Goal: Contribute content

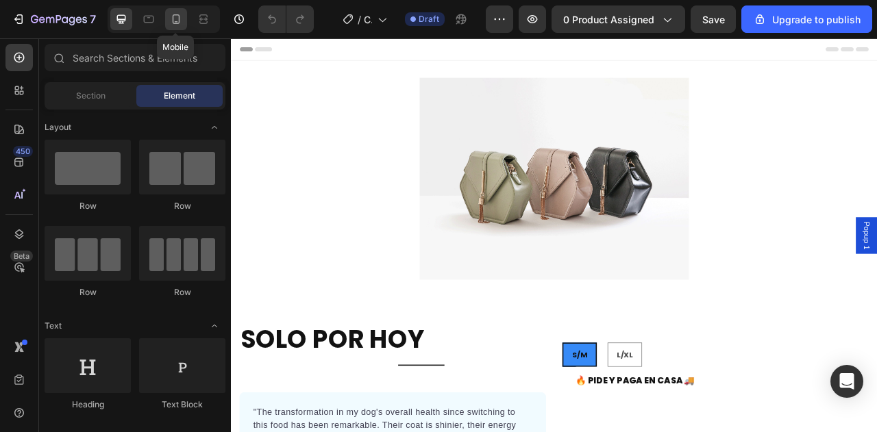
click at [171, 22] on icon at bounding box center [176, 19] width 14 height 14
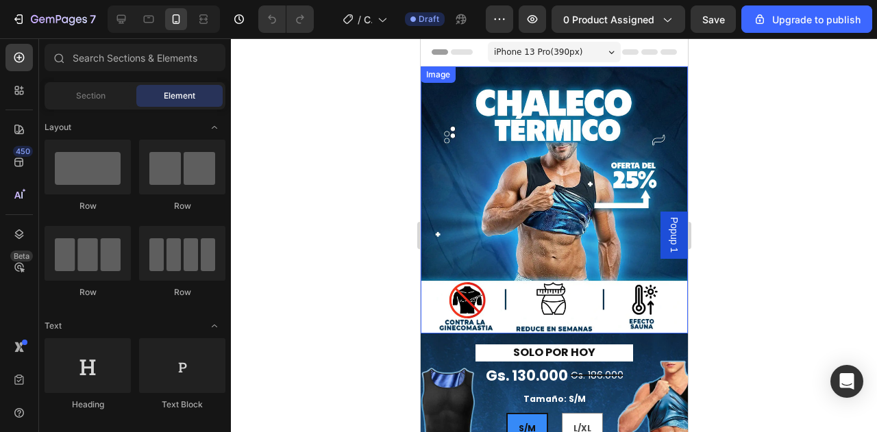
click at [578, 175] on img at bounding box center [553, 199] width 267 height 267
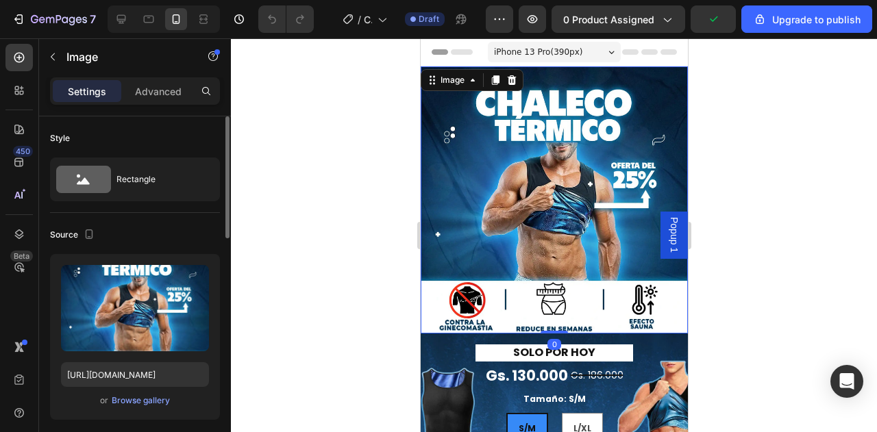
scroll to position [137, 0]
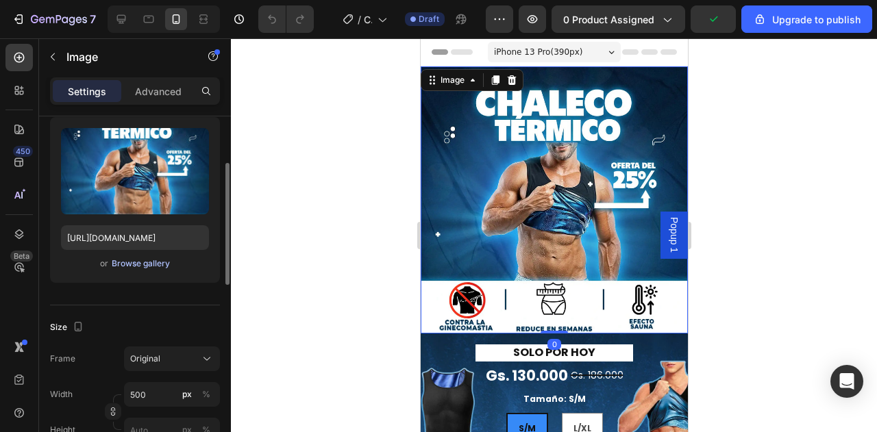
click at [149, 265] on div "Browse gallery" at bounding box center [141, 264] width 58 height 12
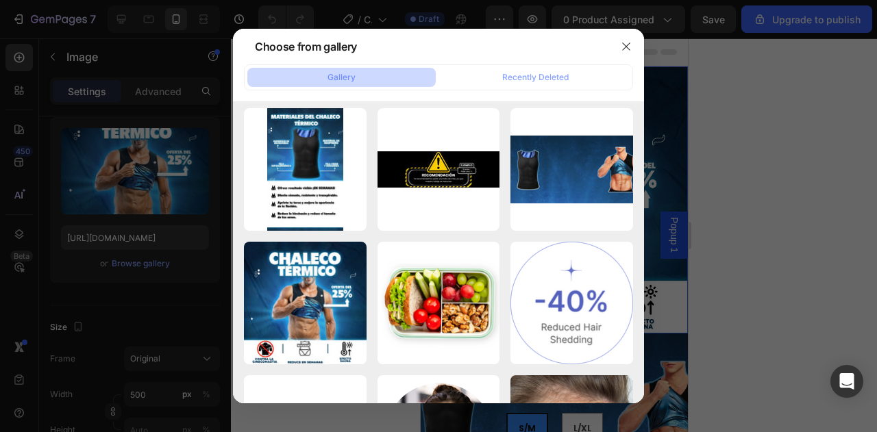
scroll to position [0, 0]
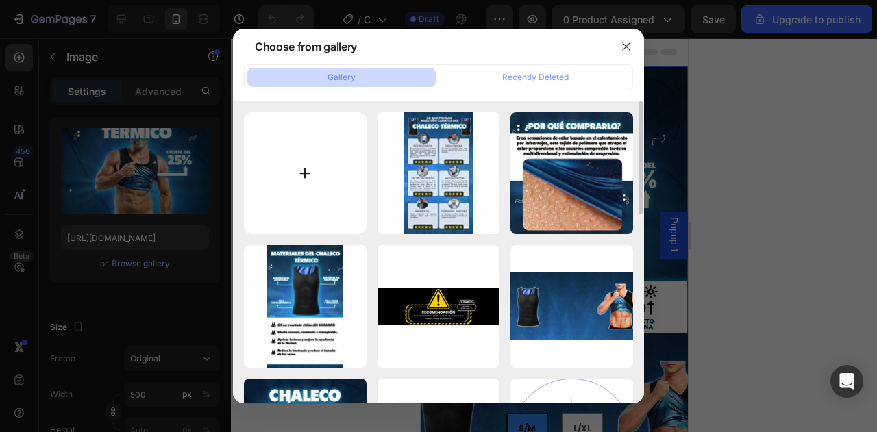
click at [322, 186] on input "file" at bounding box center [305, 173] width 123 height 123
type input "C:\fakepath\GeneratedImageAugust272025-6_50PM-ezgif.com-optiwebp.webp"
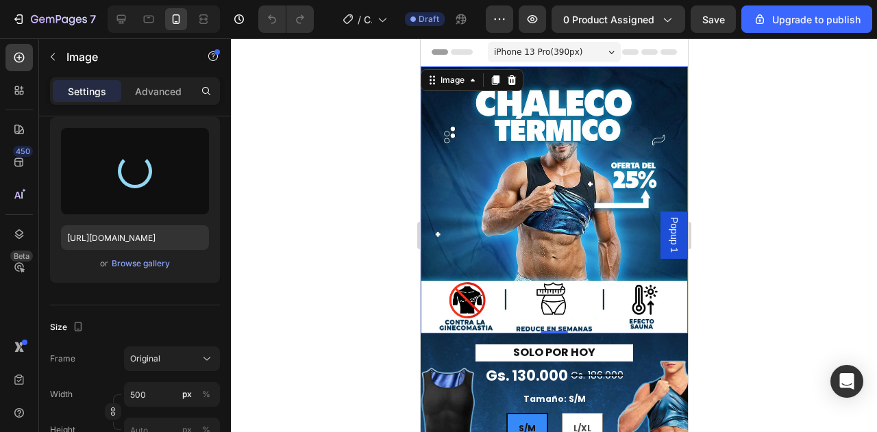
scroll to position [137, 0]
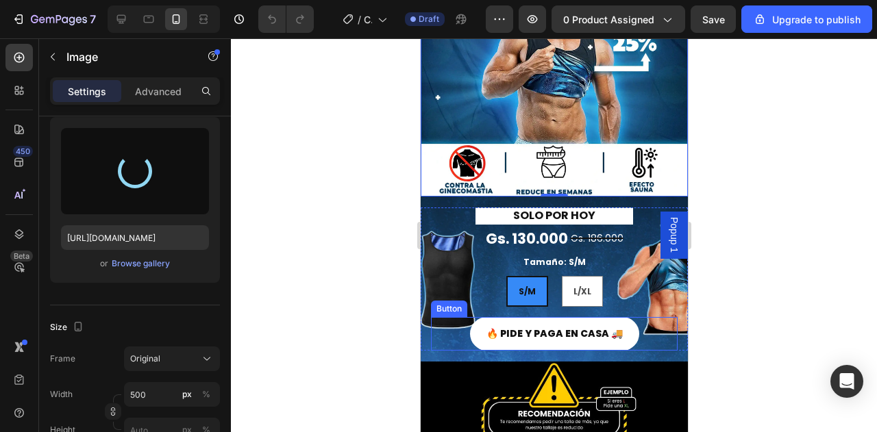
type input "[URL][DOMAIN_NAME]"
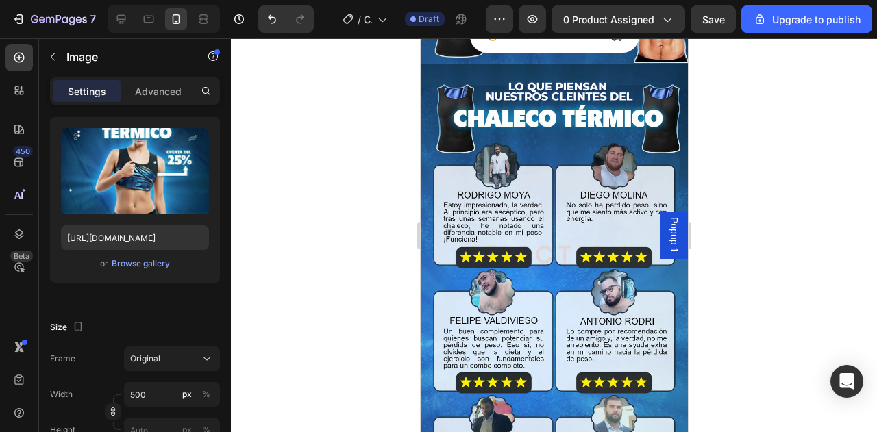
click at [399, 272] on div at bounding box center [554, 235] width 646 height 394
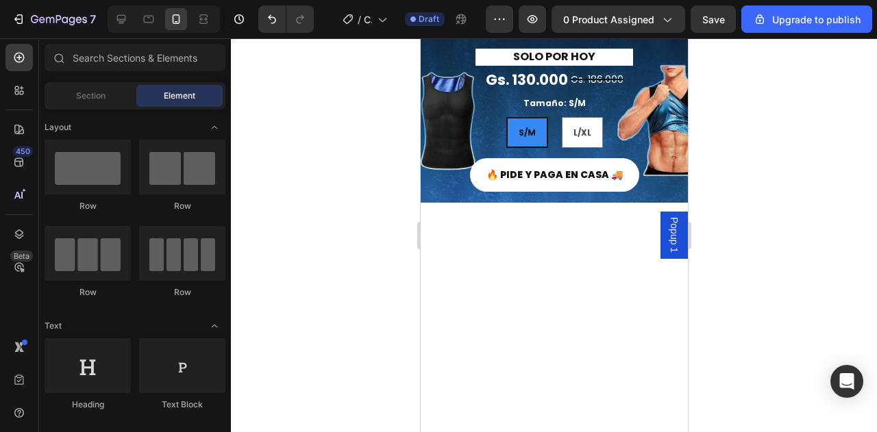
scroll to position [0, 0]
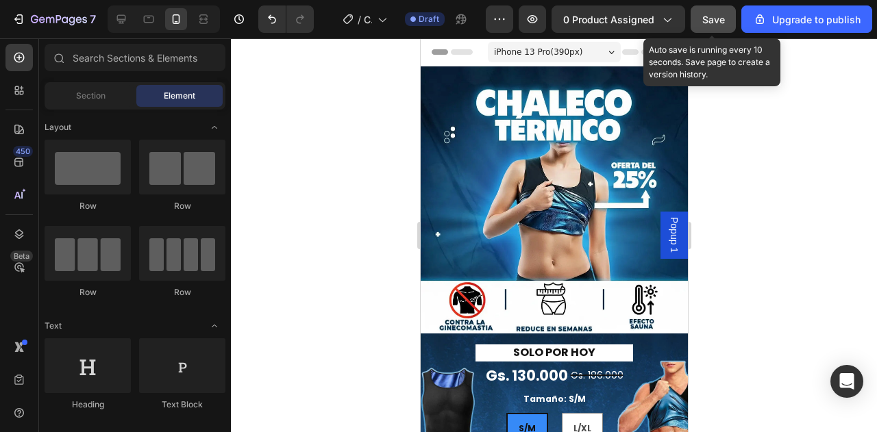
click at [721, 19] on span "Save" at bounding box center [713, 20] width 23 height 12
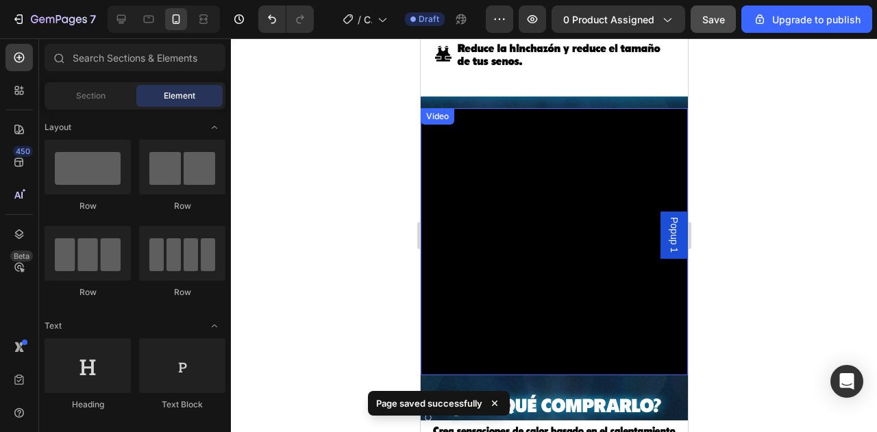
scroll to position [959, 0]
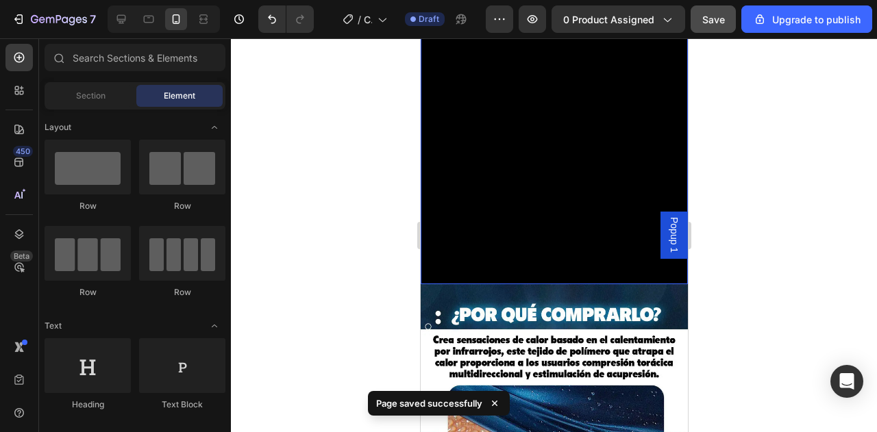
click at [625, 208] on video at bounding box center [553, 150] width 267 height 267
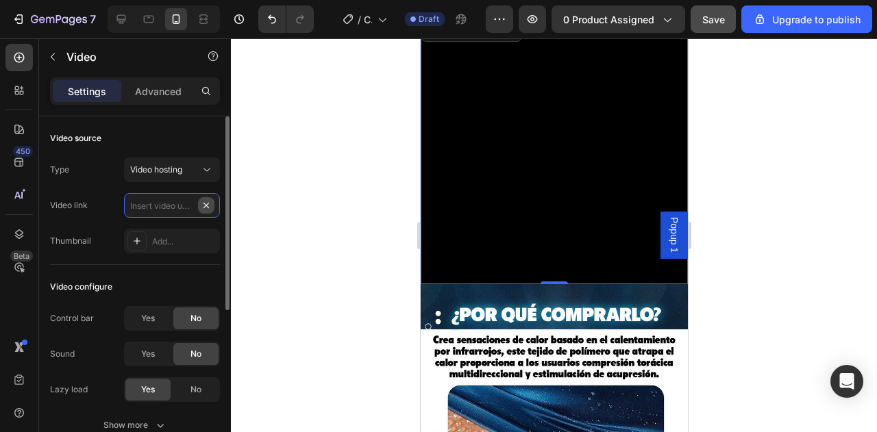
scroll to position [0, 0]
paste input "[URL][DOMAIN_NAME]"
click at [171, 201] on input "[URL][DOMAIN_NAME]" at bounding box center [172, 205] width 96 height 25
type input "[URL][DOMAIN_NAME]"
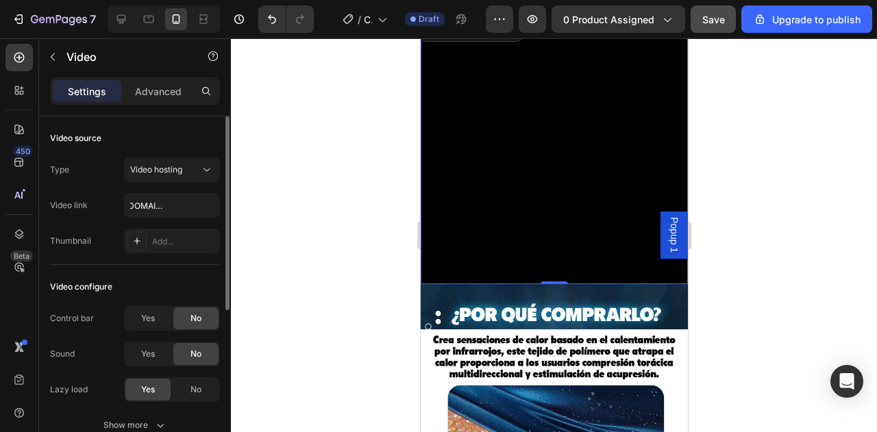
click at [105, 222] on div "Type Video hosting Video link [URL][DOMAIN_NAME] Thumbnail Add..." at bounding box center [135, 206] width 170 height 96
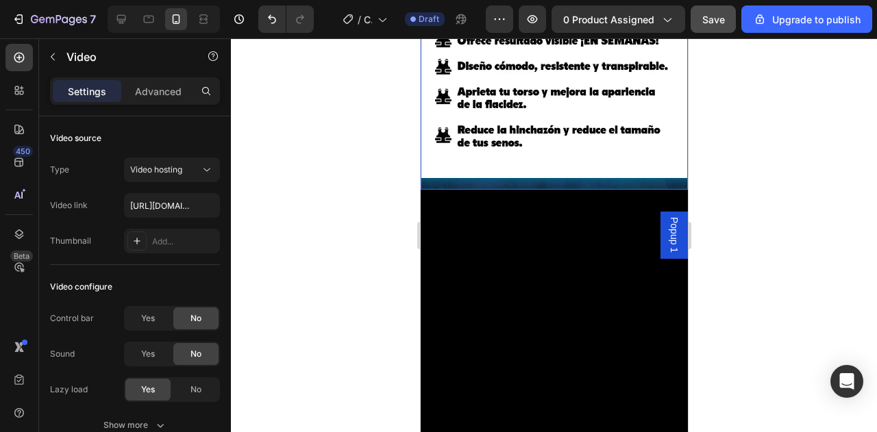
scroll to position [890, 0]
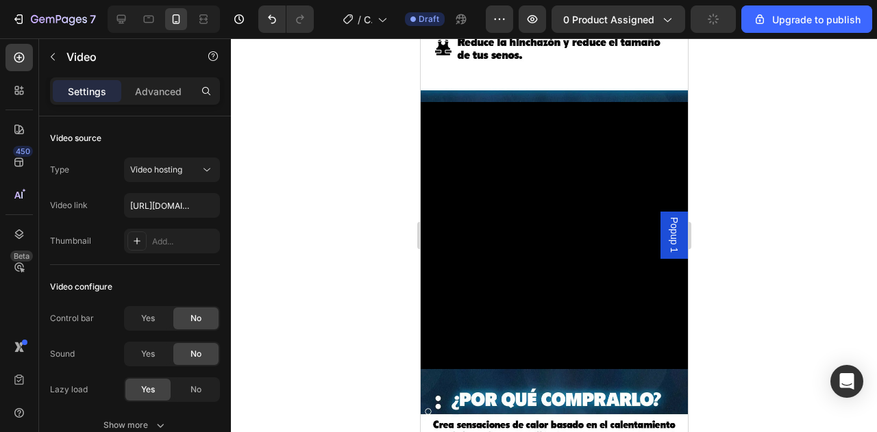
click at [464, 297] on video at bounding box center [553, 235] width 267 height 267
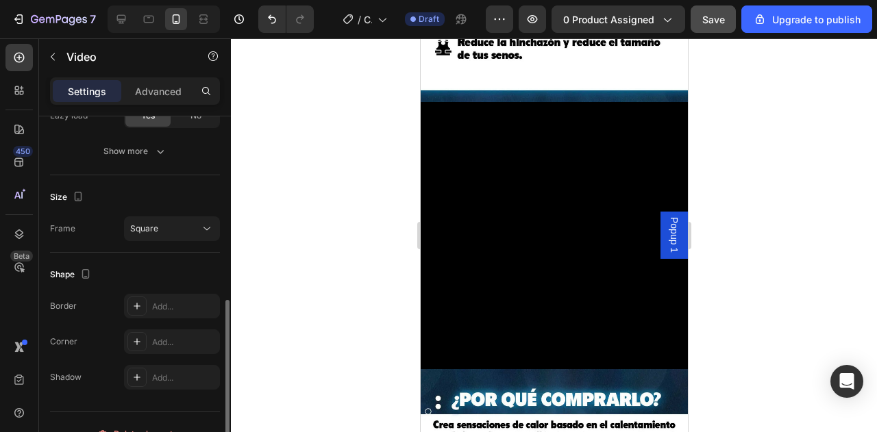
scroll to position [296, 0]
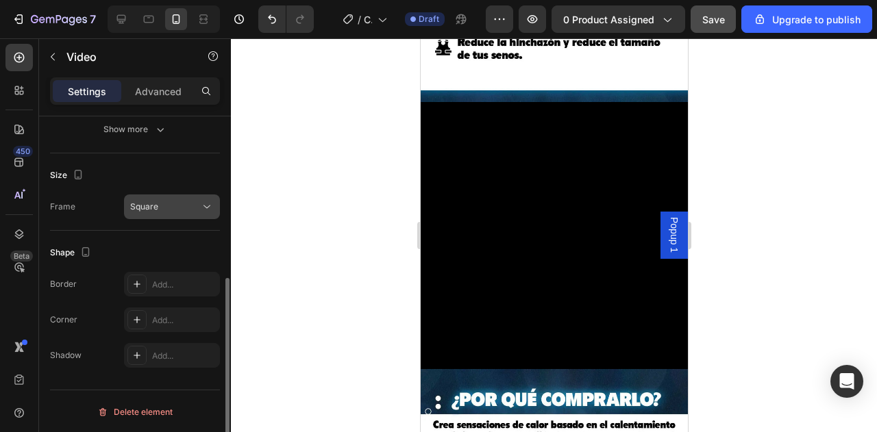
click at [174, 208] on div "Square" at bounding box center [165, 207] width 70 height 12
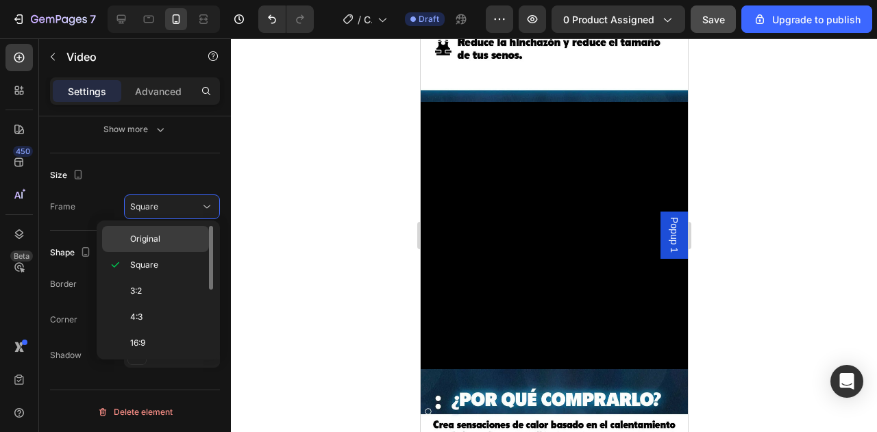
click at [167, 235] on p "Original" at bounding box center [166, 239] width 73 height 12
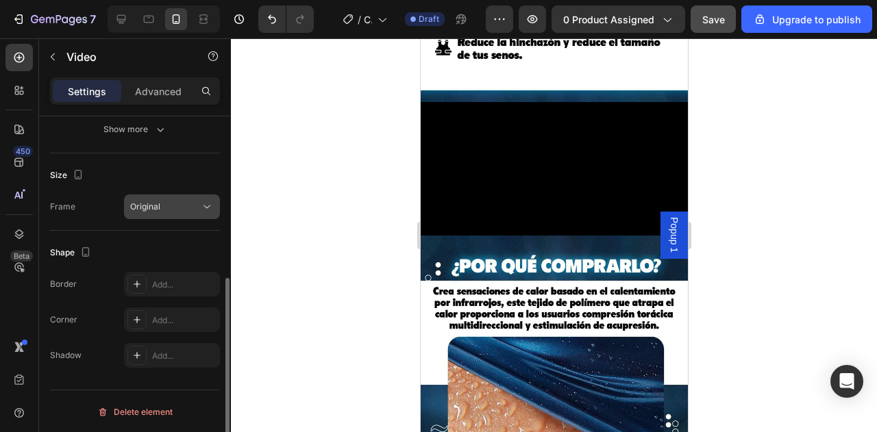
click at [168, 211] on div "Original" at bounding box center [165, 207] width 70 height 12
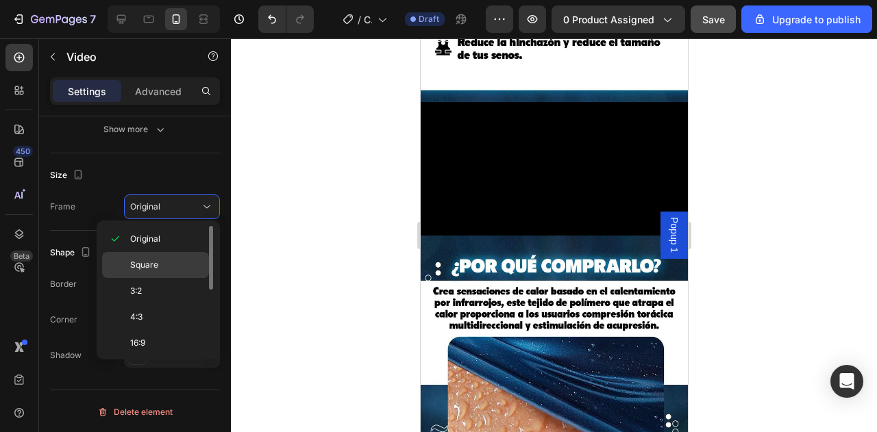
click at [171, 262] on p "Square" at bounding box center [166, 265] width 73 height 12
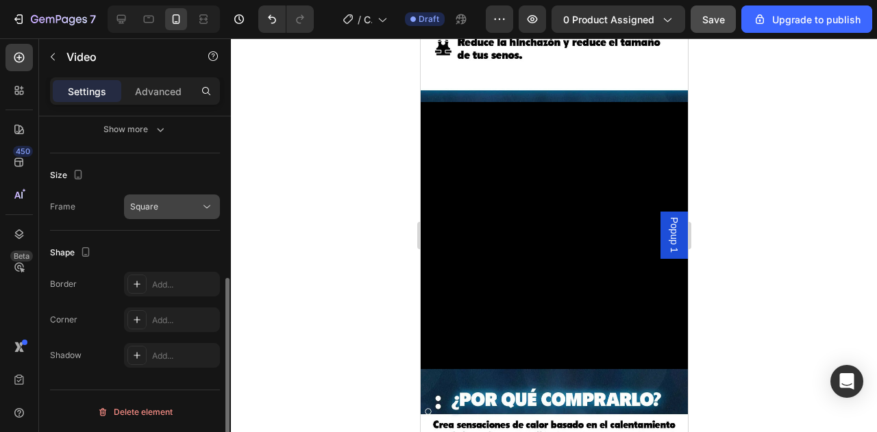
click at [171, 203] on div "Square" at bounding box center [165, 207] width 70 height 12
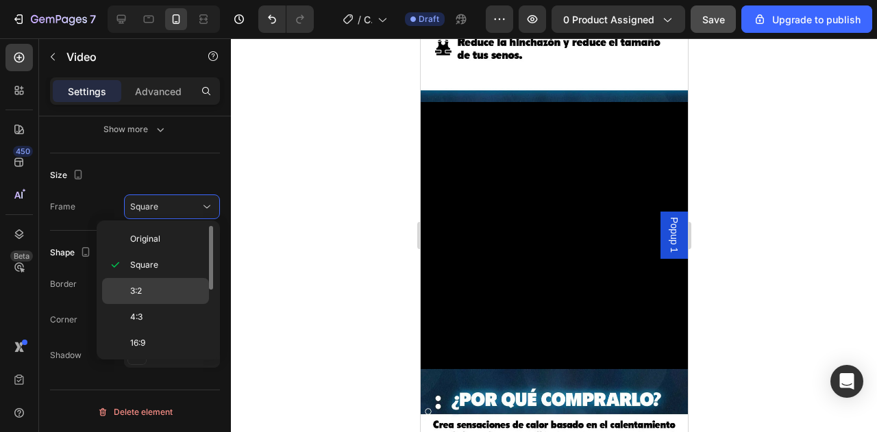
click at [153, 289] on p "3:2" at bounding box center [166, 291] width 73 height 12
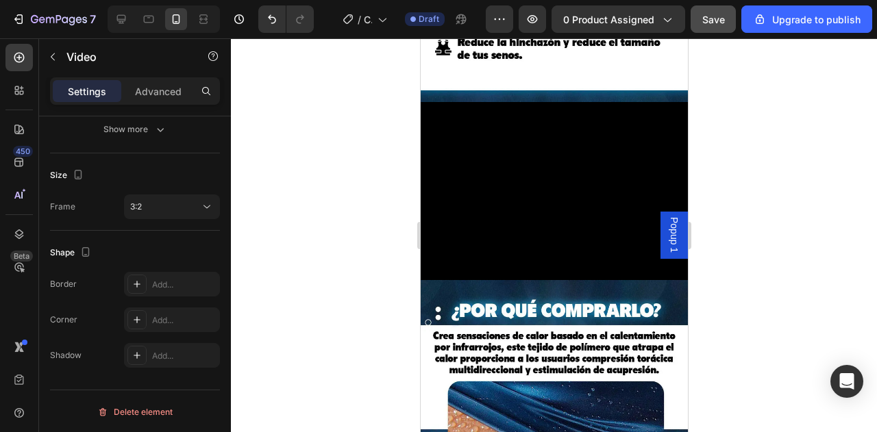
drag, startPoint x: 175, startPoint y: 212, endPoint x: 177, endPoint y: 231, distance: 19.3
click at [175, 212] on div "3:2" at bounding box center [172, 207] width 84 height 14
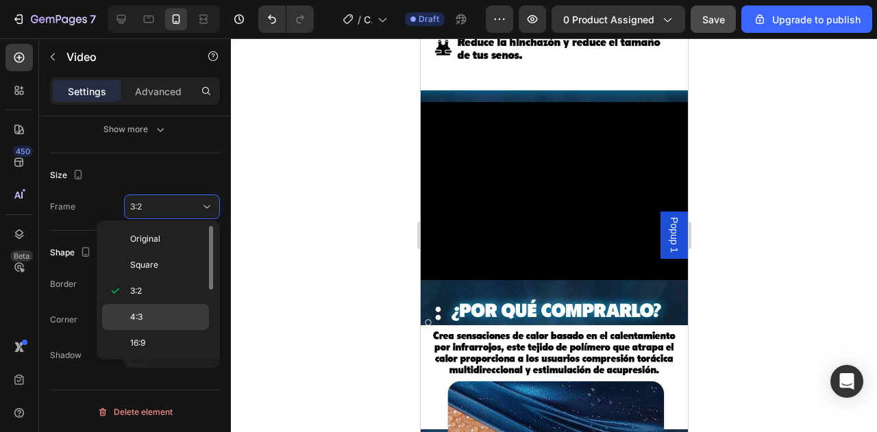
click at [158, 314] on p "4:3" at bounding box center [166, 317] width 73 height 12
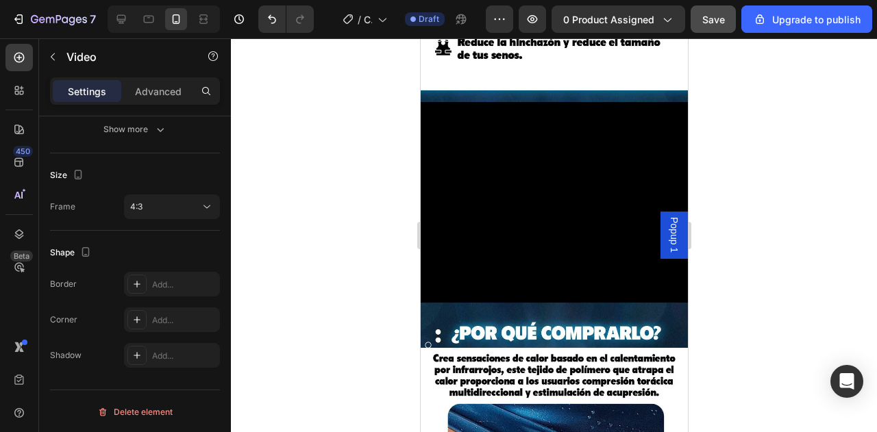
drag, startPoint x: 181, startPoint y: 201, endPoint x: 173, endPoint y: 269, distance: 68.2
click at [179, 201] on div "4:3" at bounding box center [165, 207] width 70 height 12
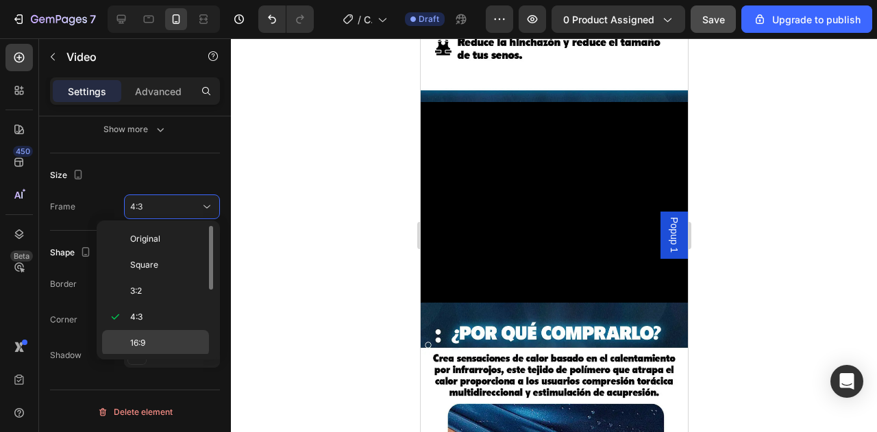
click at [160, 339] on p "16:9" at bounding box center [166, 343] width 73 height 12
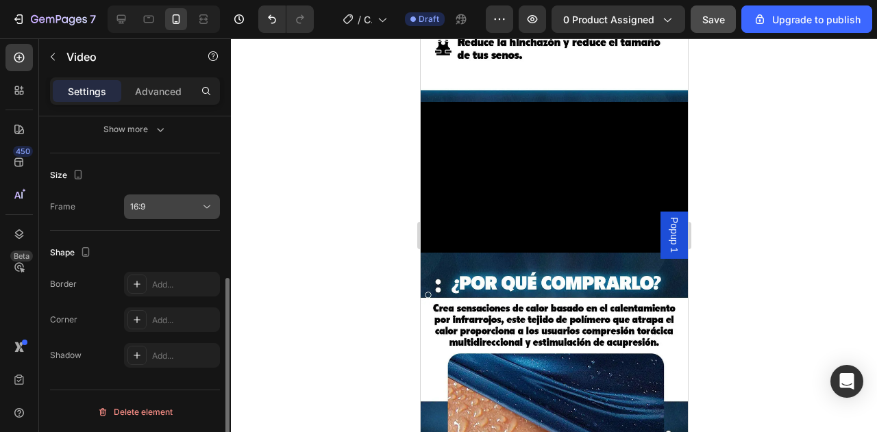
click at [190, 204] on div "16:9" at bounding box center [165, 207] width 70 height 12
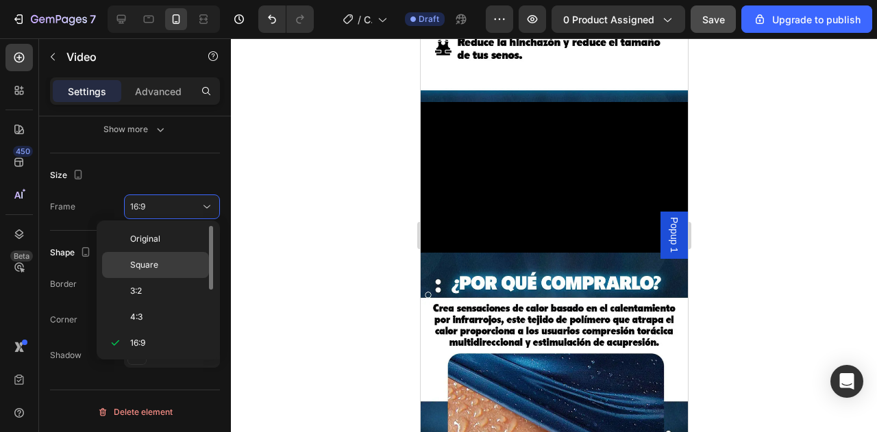
click at [164, 262] on p "Square" at bounding box center [166, 265] width 73 height 12
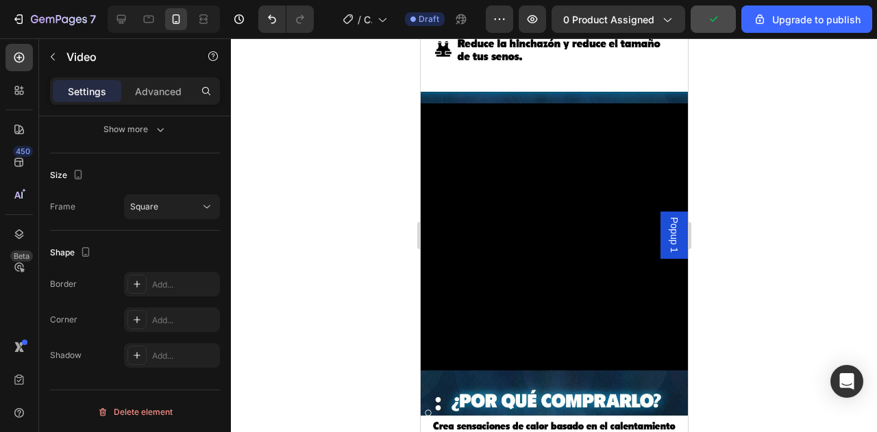
scroll to position [890, 0]
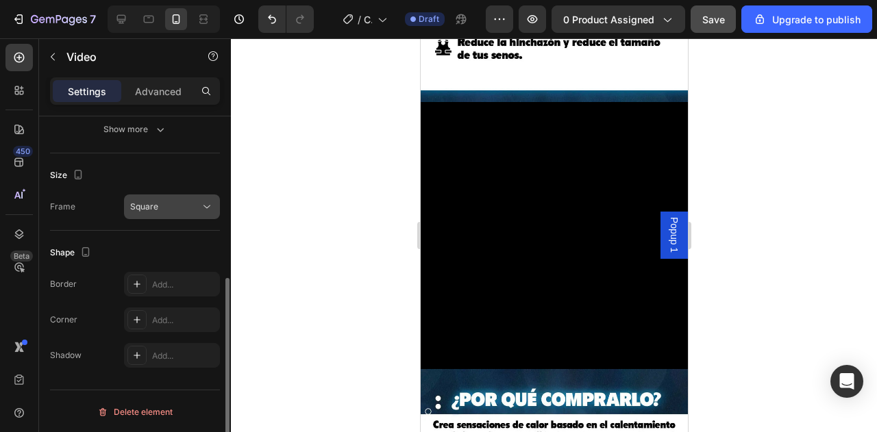
click at [189, 204] on div "Square" at bounding box center [165, 207] width 70 height 12
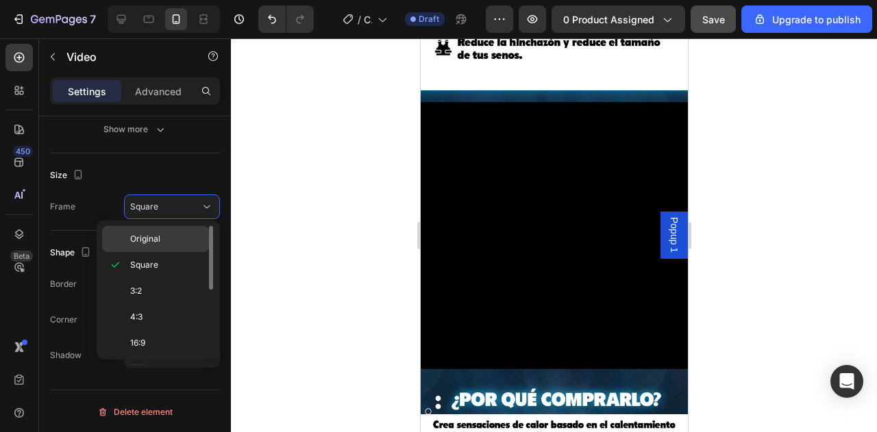
click at [184, 229] on div "Original" at bounding box center [155, 239] width 107 height 26
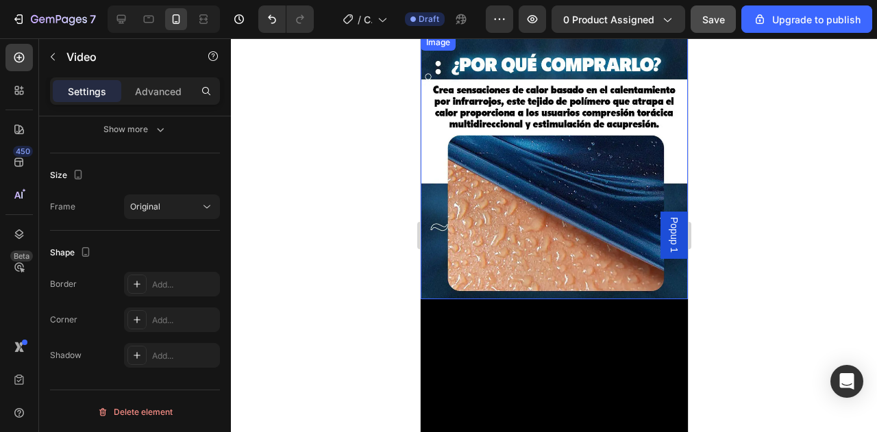
scroll to position [1301, 0]
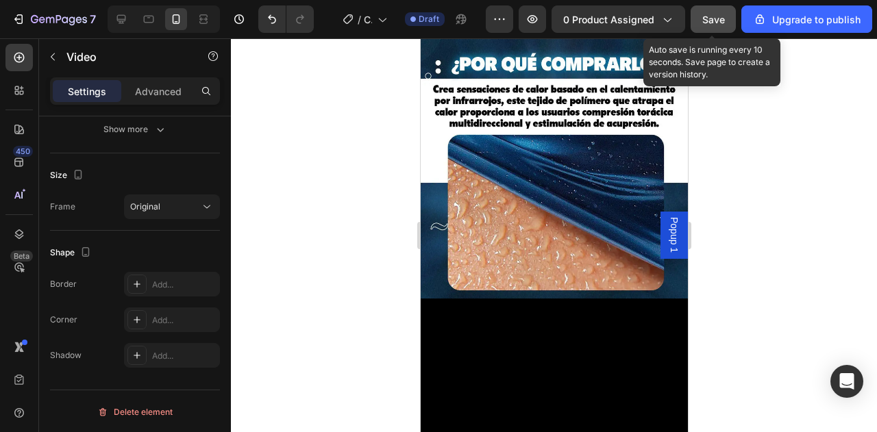
click at [704, 17] on span "Save" at bounding box center [713, 20] width 23 height 12
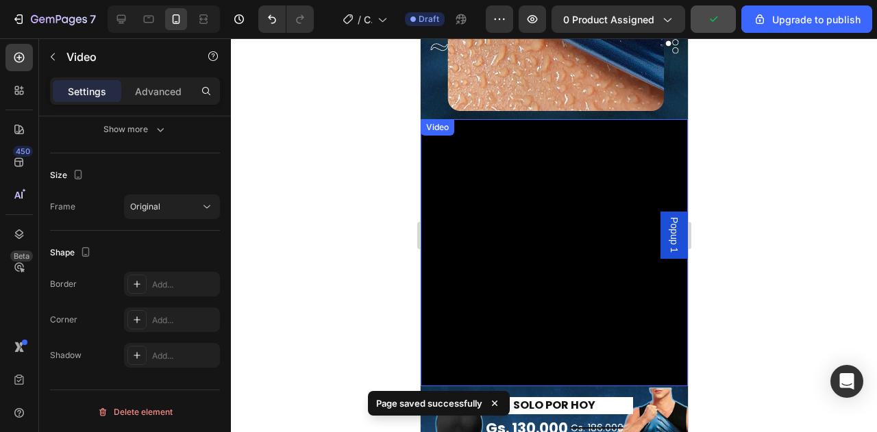
scroll to position [1575, 0]
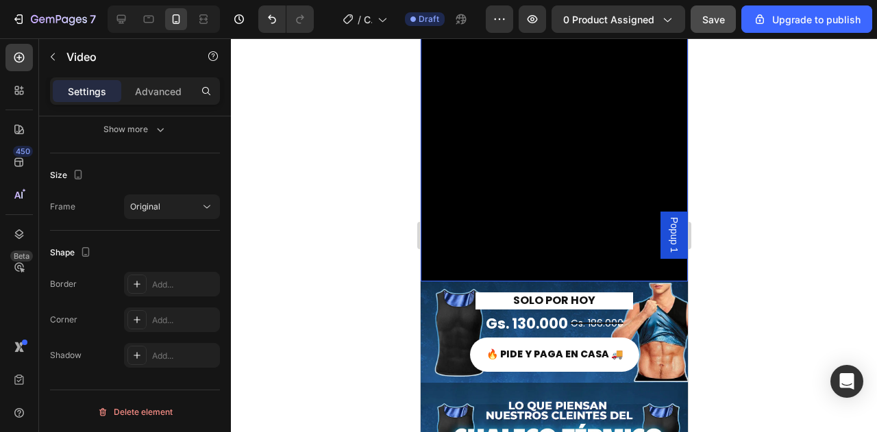
click at [534, 166] on video at bounding box center [553, 147] width 267 height 267
click at [512, 139] on video at bounding box center [553, 147] width 267 height 267
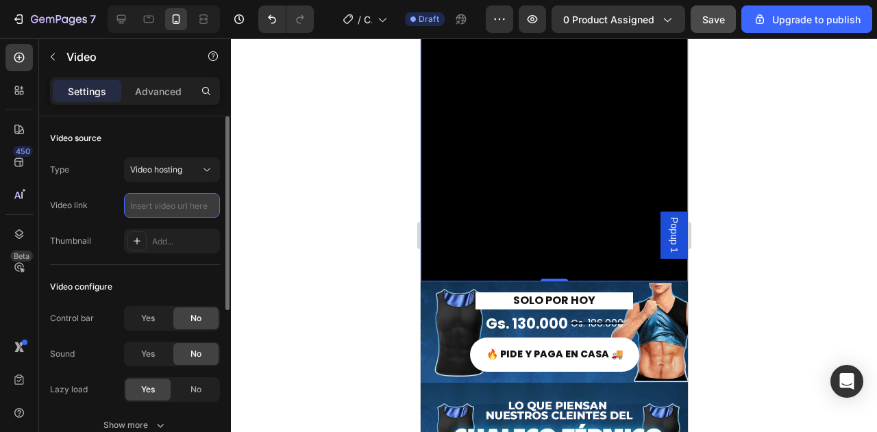
scroll to position [0, 0]
click at [196, 204] on input "text" at bounding box center [172, 205] width 96 height 25
paste input "[URL][DOMAIN_NAME]"
type input "[URL][DOMAIN_NAME]"
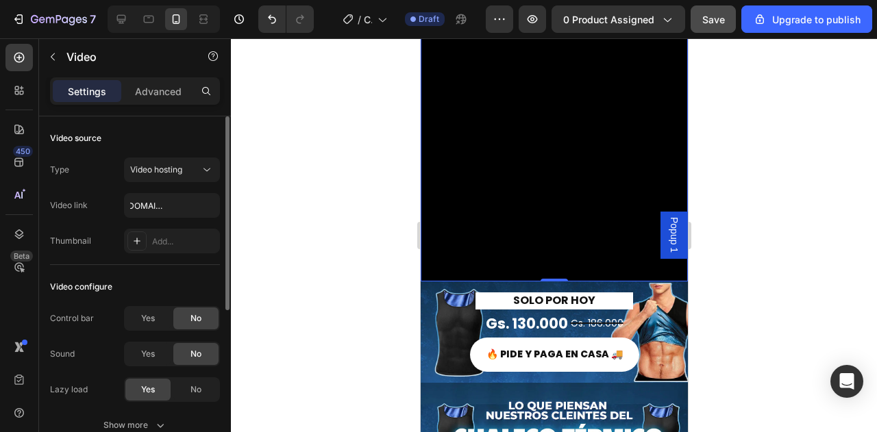
click at [103, 227] on div "Type Video hosting Video link [URL][DOMAIN_NAME] Thumbnail Add..." at bounding box center [135, 206] width 170 height 96
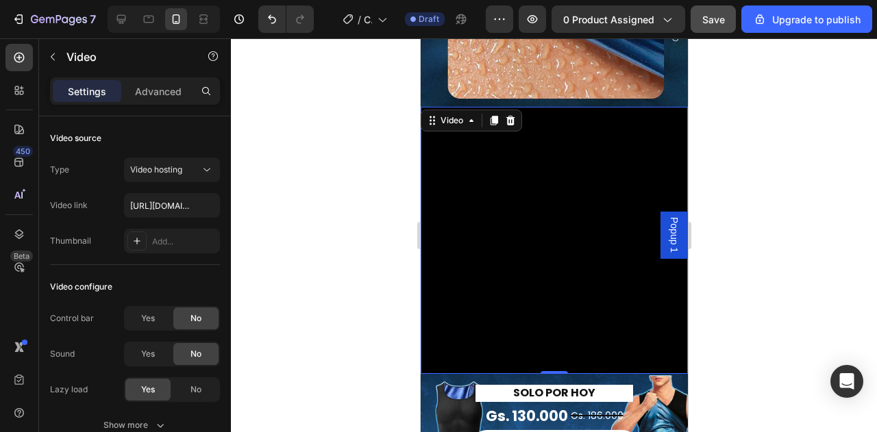
scroll to position [1233, 0]
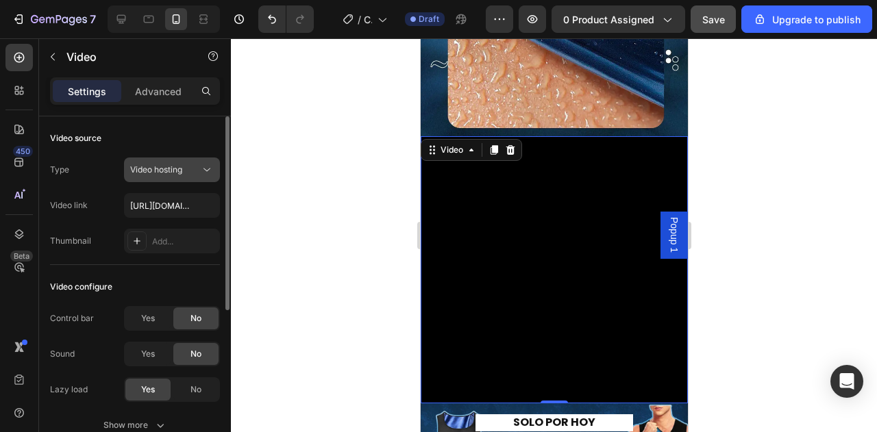
click at [170, 175] on div "Video hosting" at bounding box center [172, 170] width 84 height 14
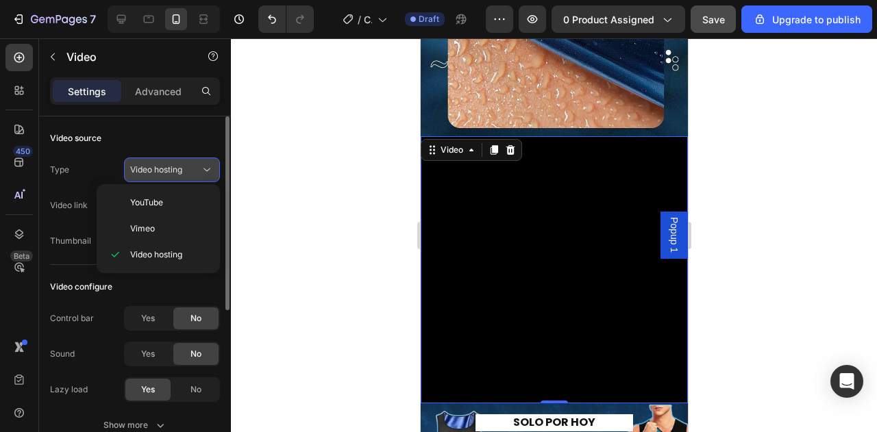
click at [170, 175] on div "Video hosting" at bounding box center [172, 170] width 84 height 14
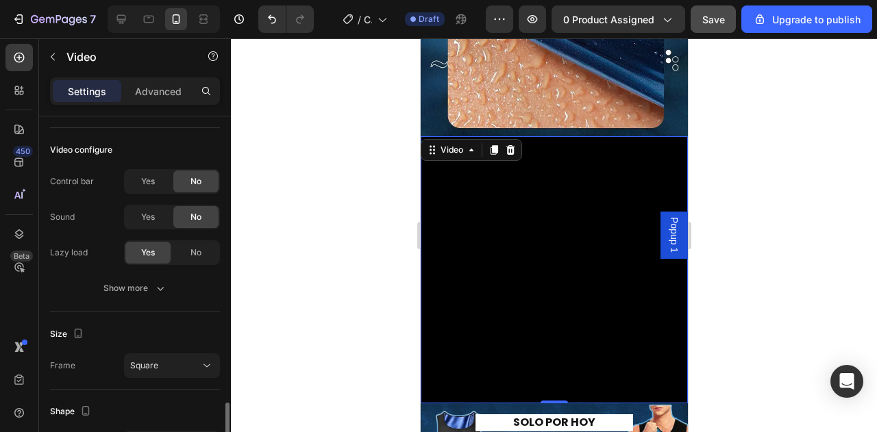
scroll to position [296, 0]
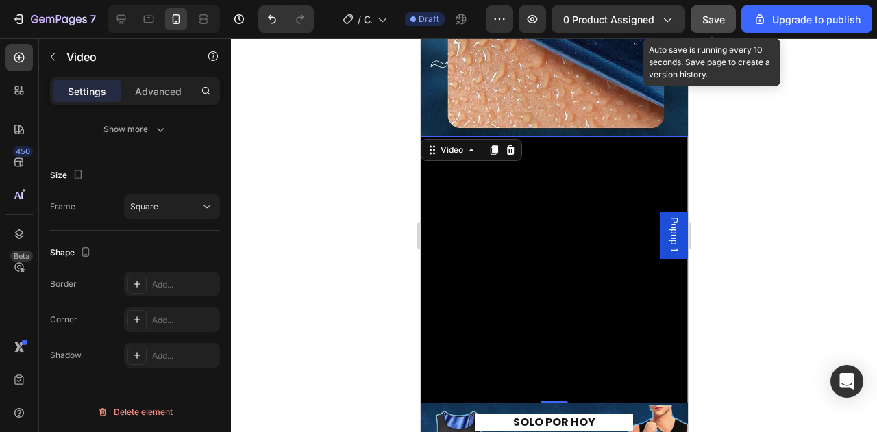
click at [714, 17] on span "Save" at bounding box center [713, 20] width 23 height 12
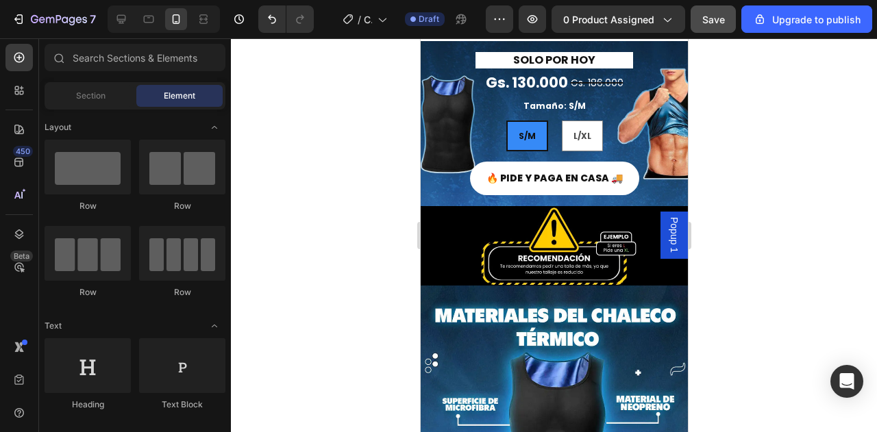
scroll to position [336, 0]
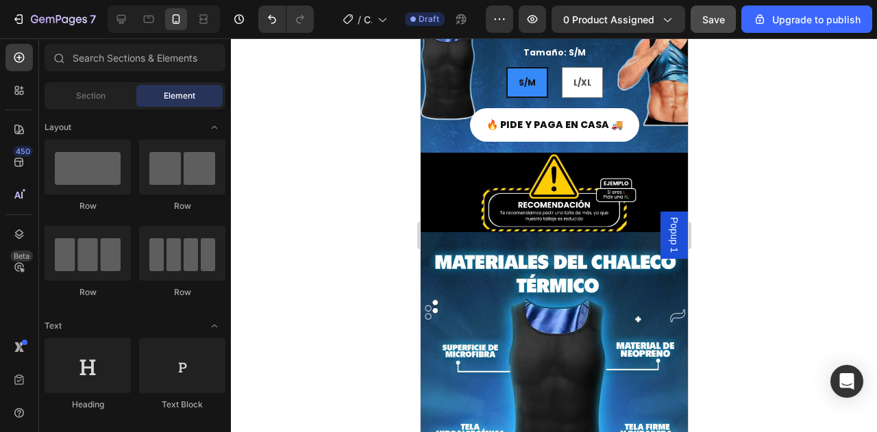
click at [666, 235] on span "Popup 1" at bounding box center [673, 235] width 14 height 36
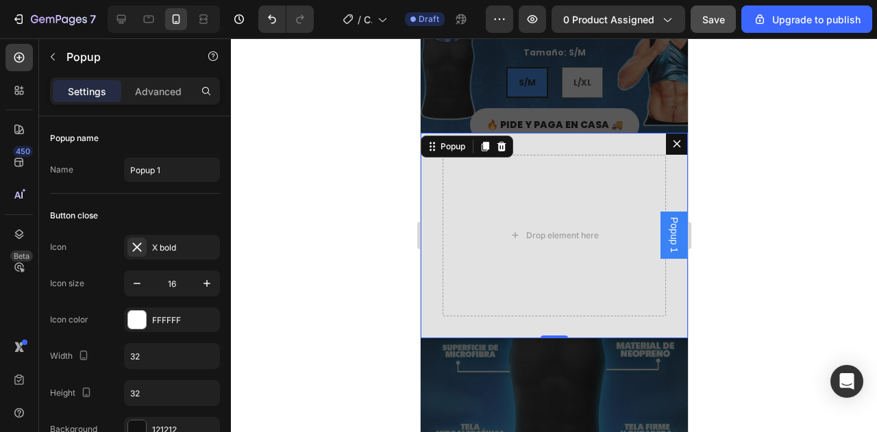
click at [673, 145] on icon "Dialog content" at bounding box center [677, 144] width 8 height 8
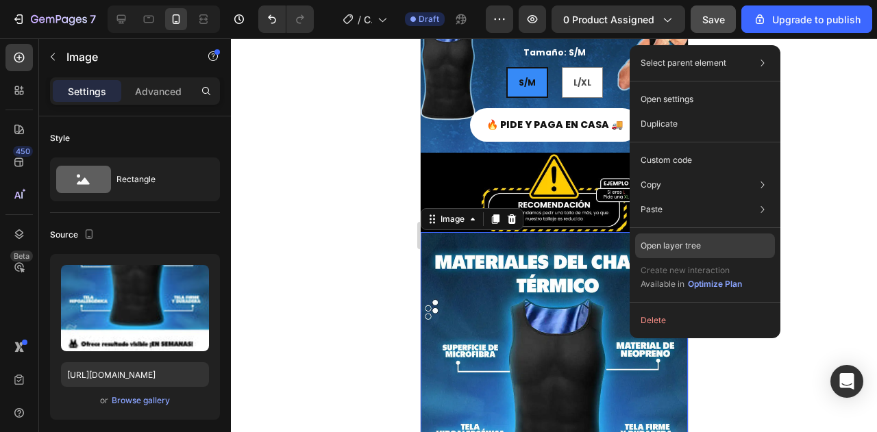
click at [683, 241] on p "Open layer tree" at bounding box center [670, 246] width 60 height 12
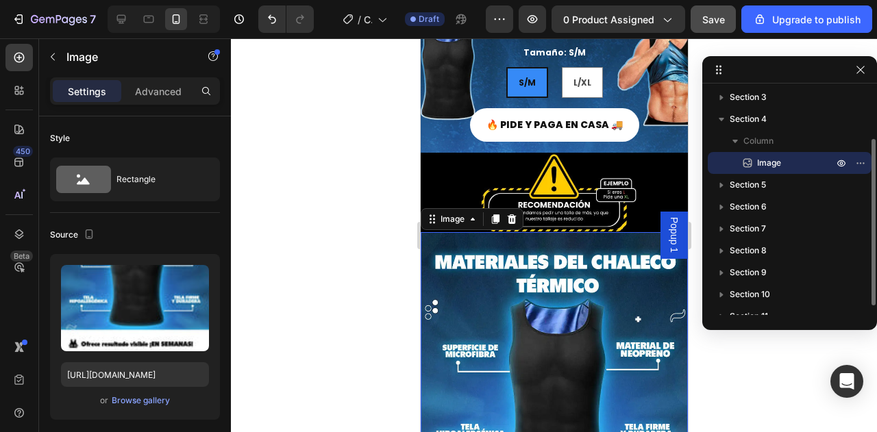
scroll to position [81, 0]
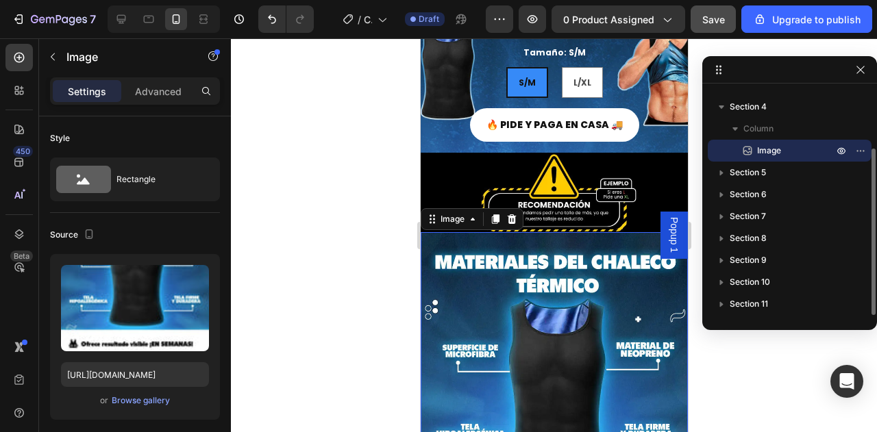
click at [666, 235] on span "Popup 1" at bounding box center [673, 235] width 14 height 36
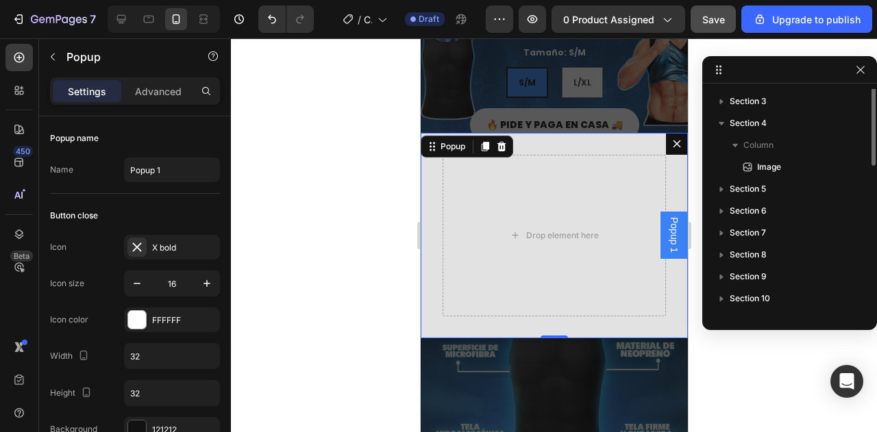
scroll to position [0, 0]
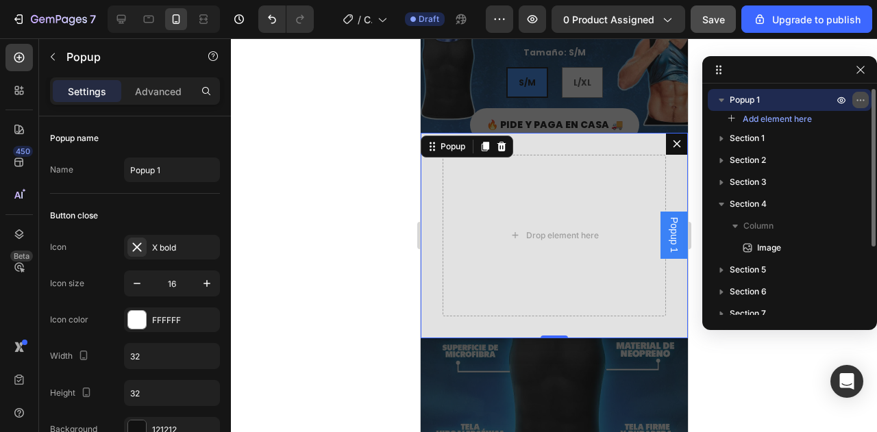
click at [859, 100] on icon "button" at bounding box center [860, 100] width 11 height 11
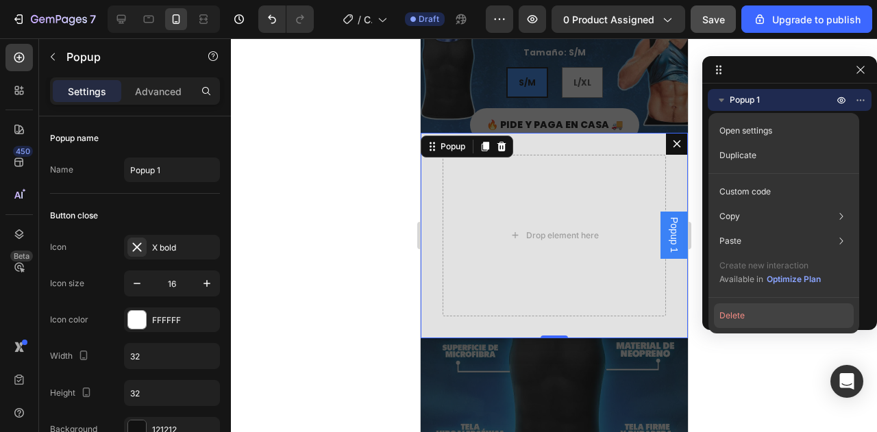
click at [744, 316] on button "Delete" at bounding box center [784, 315] width 140 height 25
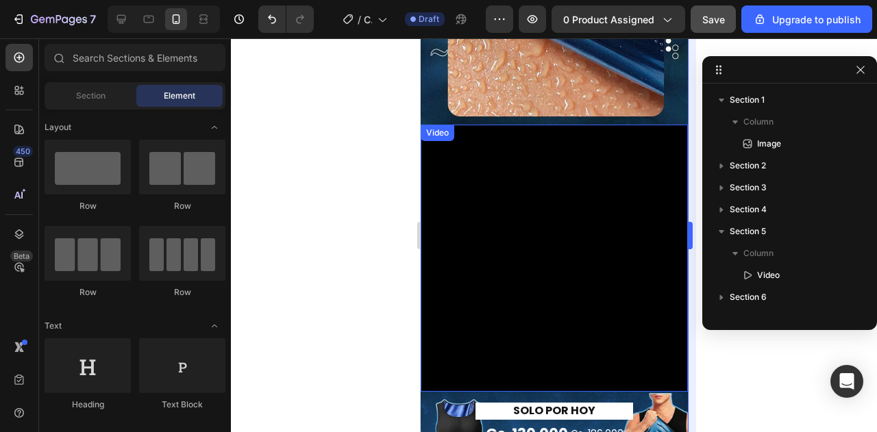
scroll to position [1437, 0]
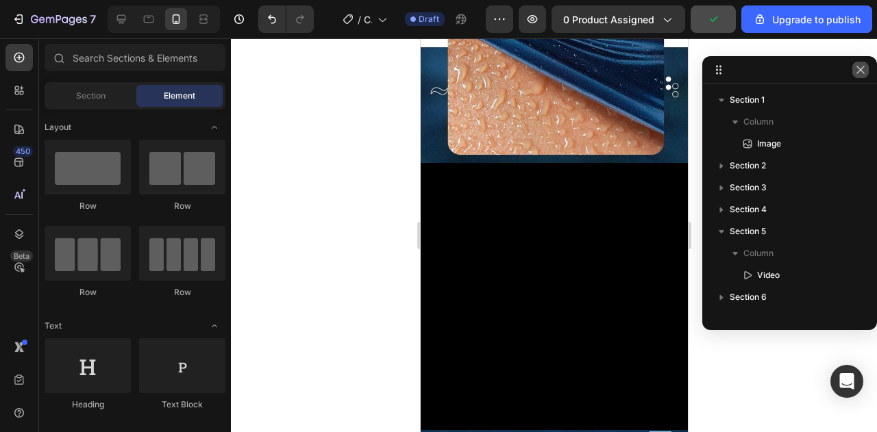
click at [854, 71] on button "button" at bounding box center [860, 70] width 16 height 16
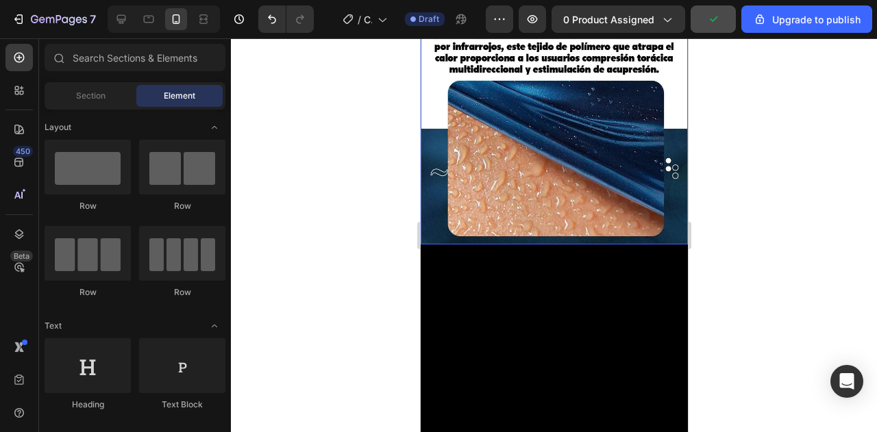
scroll to position [1395, 0]
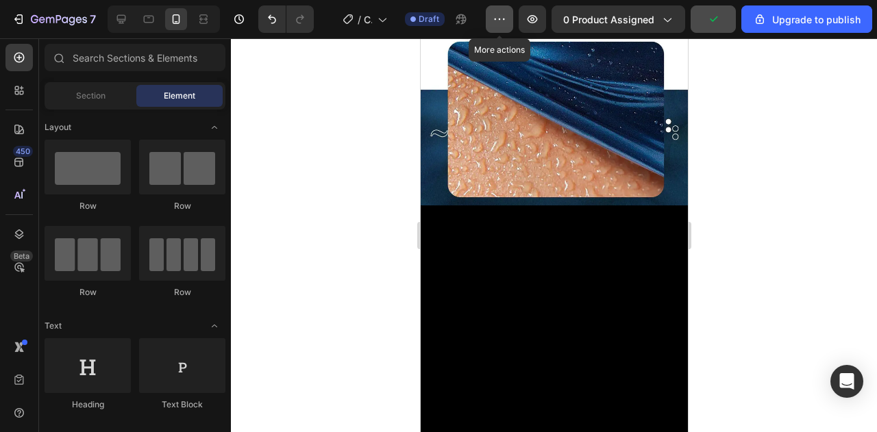
click at [495, 10] on button "button" at bounding box center [499, 18] width 27 height 27
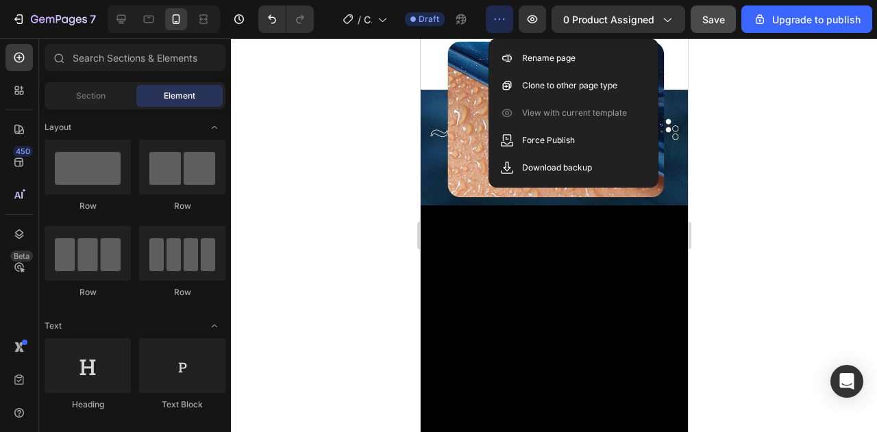
click at [495, 10] on button "button" at bounding box center [499, 18] width 27 height 27
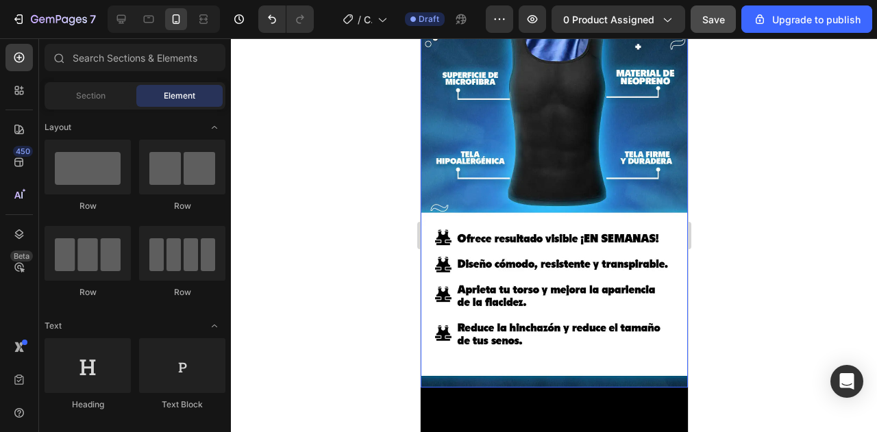
scroll to position [685, 0]
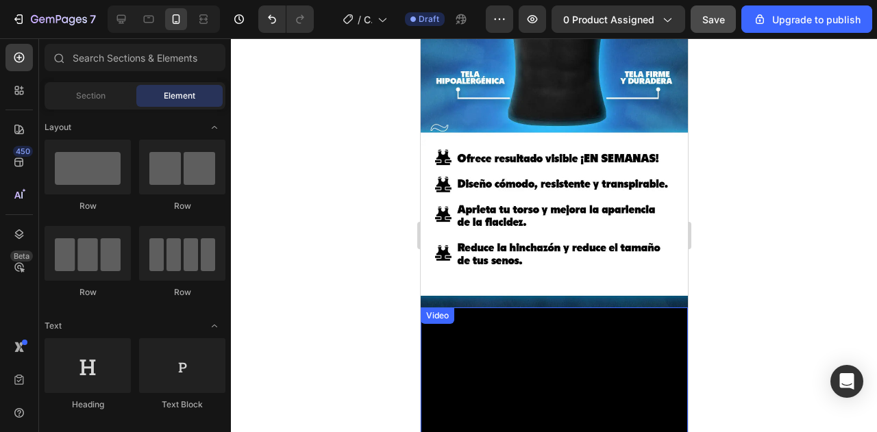
click at [531, 335] on video at bounding box center [553, 375] width 267 height 134
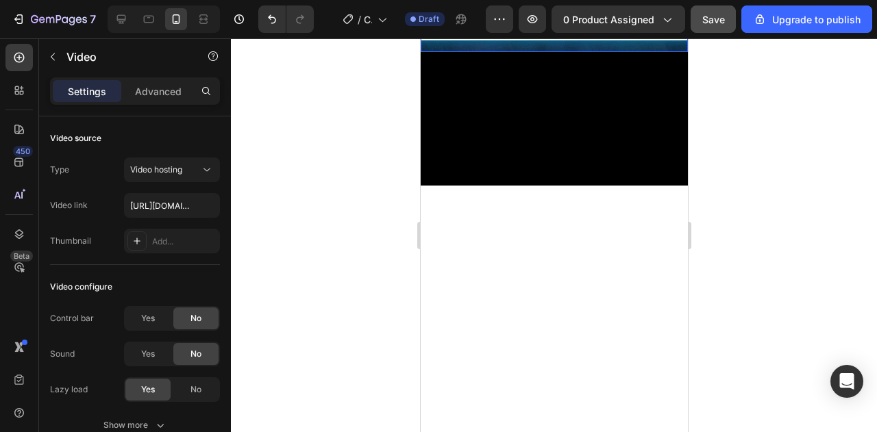
scroll to position [959, 0]
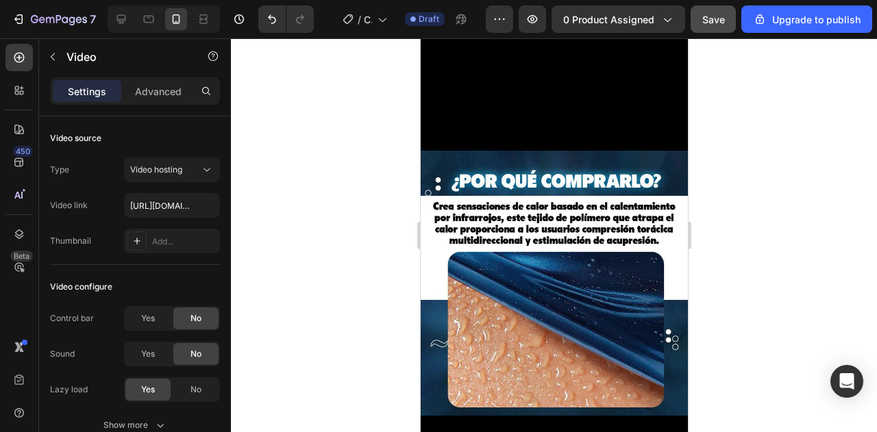
click at [508, 151] on video at bounding box center [553, 84] width 267 height 134
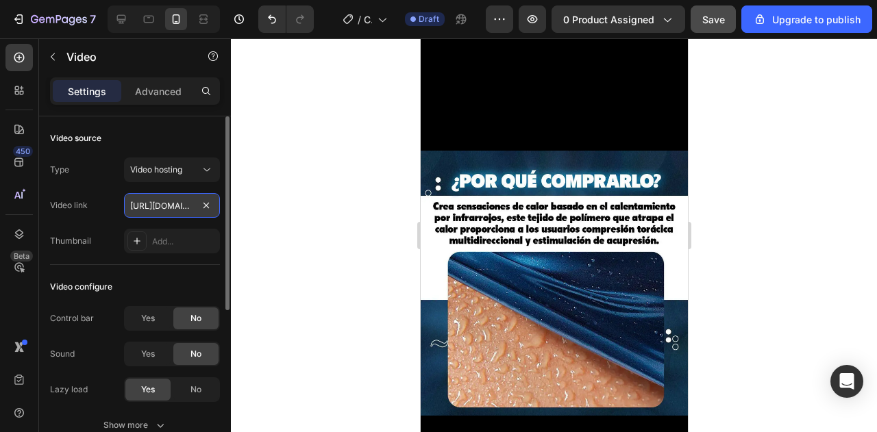
click at [167, 204] on input "[URL][DOMAIN_NAME]" at bounding box center [172, 205] width 96 height 25
paste input "[URL][DOMAIN_NAME]"
type input "[URL][DOMAIN_NAME]"
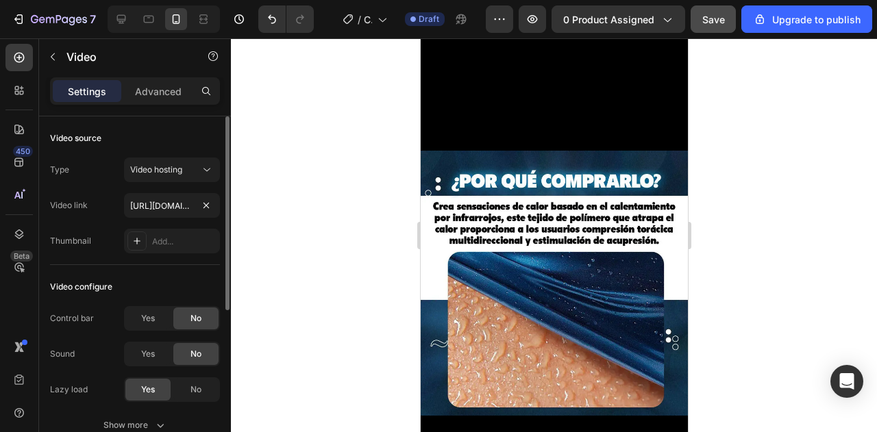
click at [108, 221] on div "Type Video hosting Video link [URL][DOMAIN_NAME] Thumbnail Add..." at bounding box center [135, 206] width 170 height 96
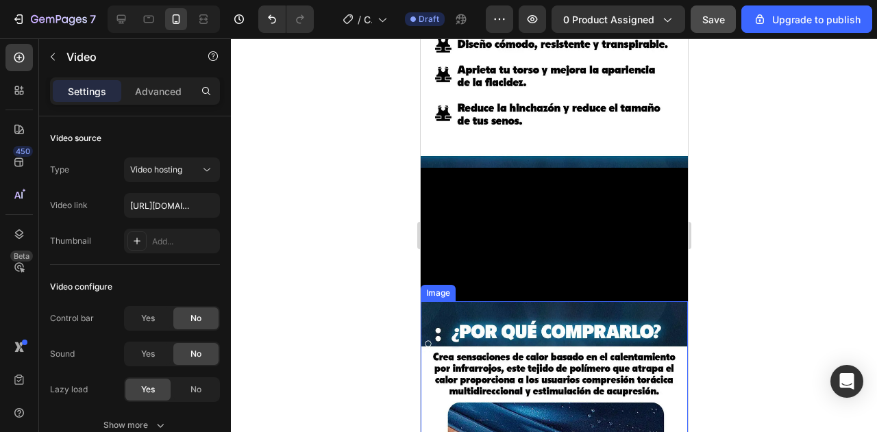
scroll to position [822, 0]
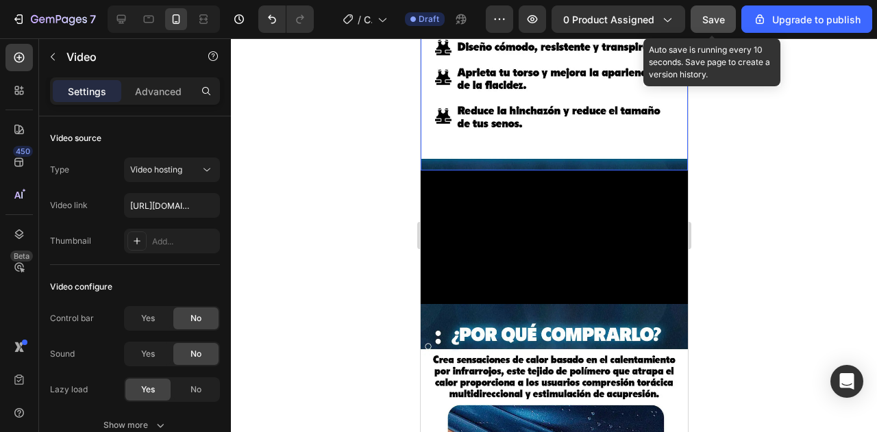
click at [721, 21] on span "Save" at bounding box center [713, 20] width 23 height 12
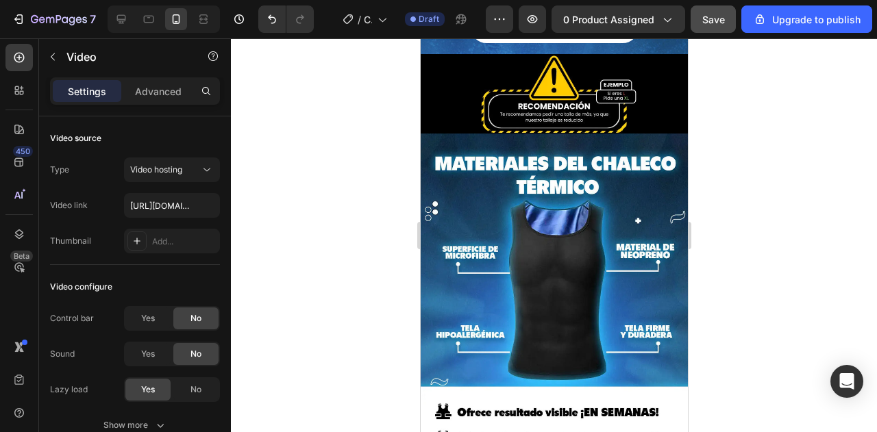
scroll to position [229, 0]
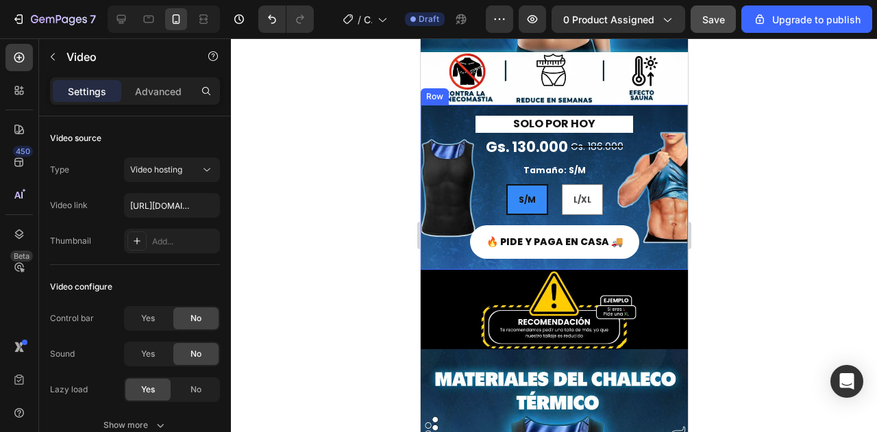
click at [651, 105] on div "SOLO POR HOY Heading Gs. 130.000 Product Price Product Price Gs. 186.000 Compar…" at bounding box center [553, 187] width 267 height 165
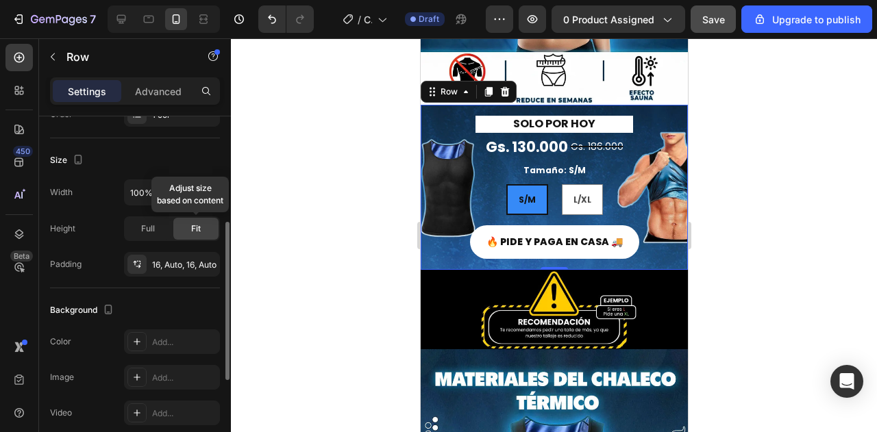
scroll to position [306, 0]
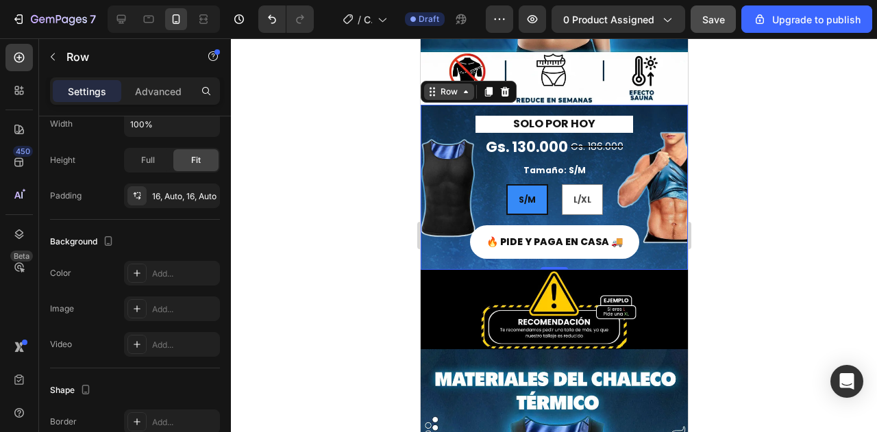
click at [453, 86] on div "Row" at bounding box center [448, 92] width 23 height 12
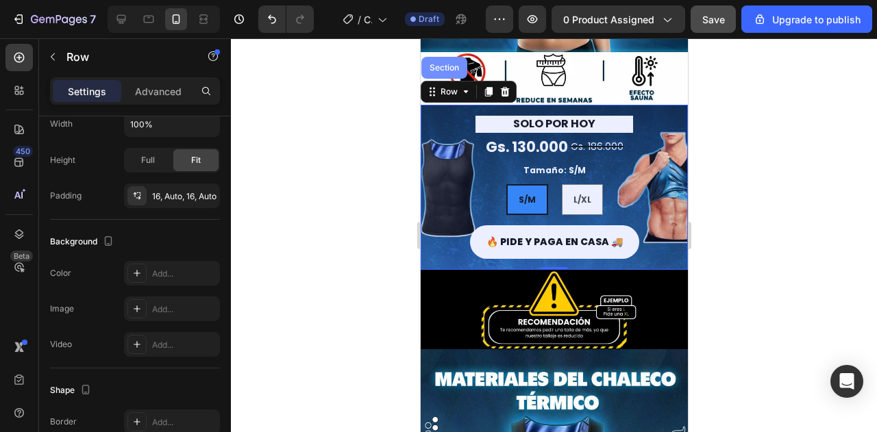
click at [451, 64] on div "Section" at bounding box center [443, 68] width 35 height 8
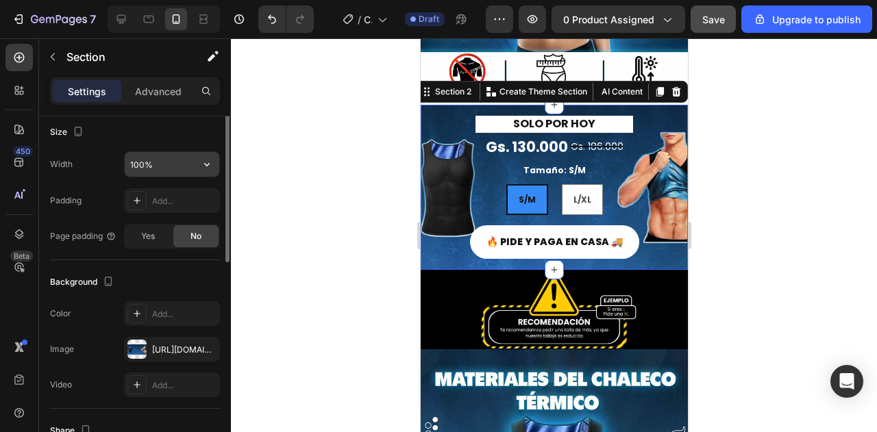
scroll to position [274, 0]
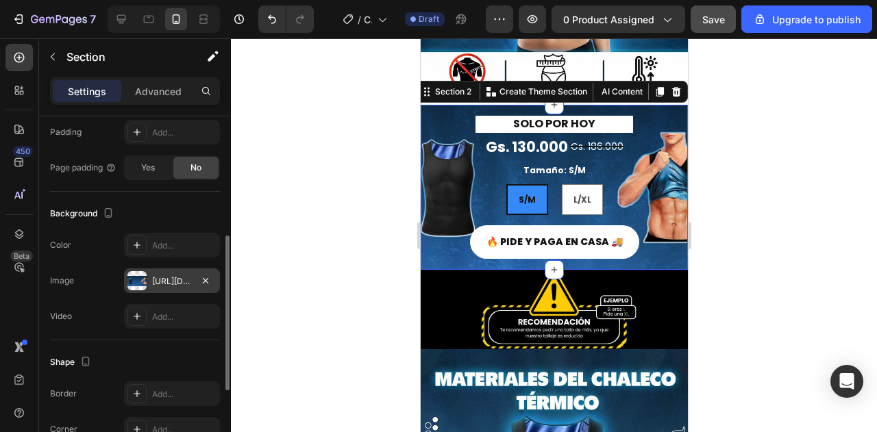
click at [178, 275] on div "[URL][DOMAIN_NAME]" at bounding box center [172, 281] width 40 height 12
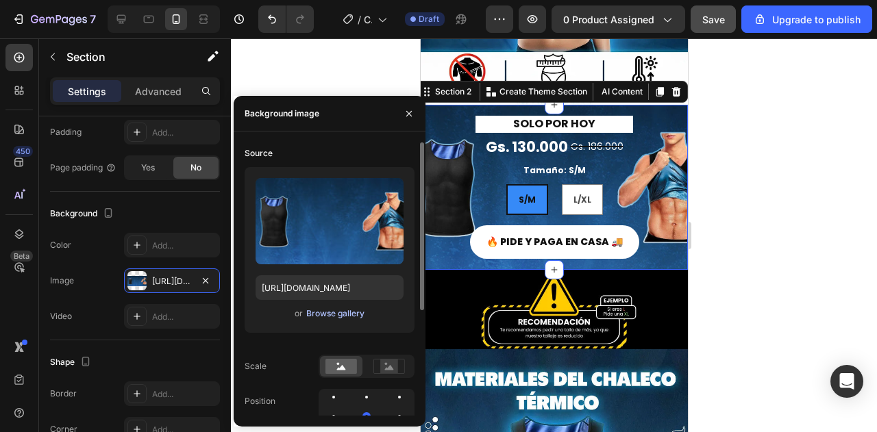
click at [328, 313] on div "Browse gallery" at bounding box center [335, 314] width 58 height 12
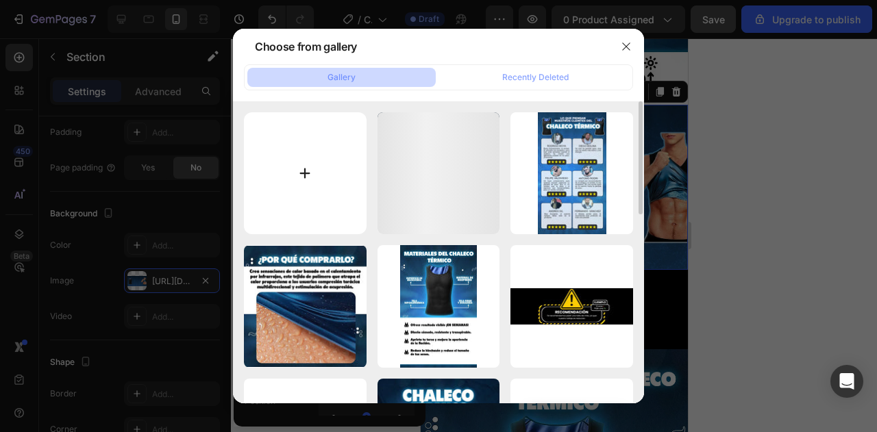
click at [342, 161] on input "file" at bounding box center [305, 173] width 123 height 123
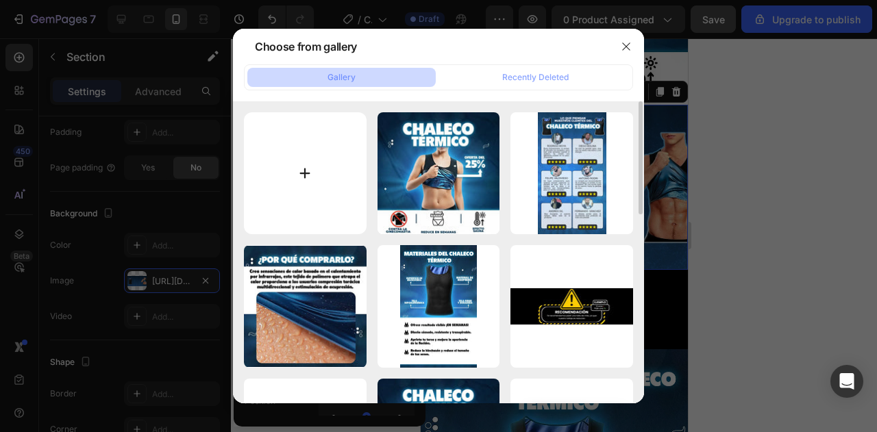
type input "C:\fakepath\GeneratedImageAugust272025-7_13PM-ezgif.com-jpg-to-webp-converter.w…"
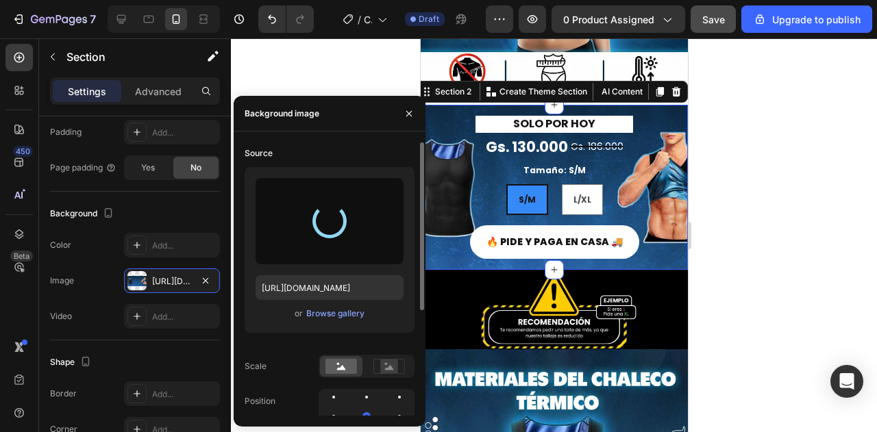
type input "[URL][DOMAIN_NAME]"
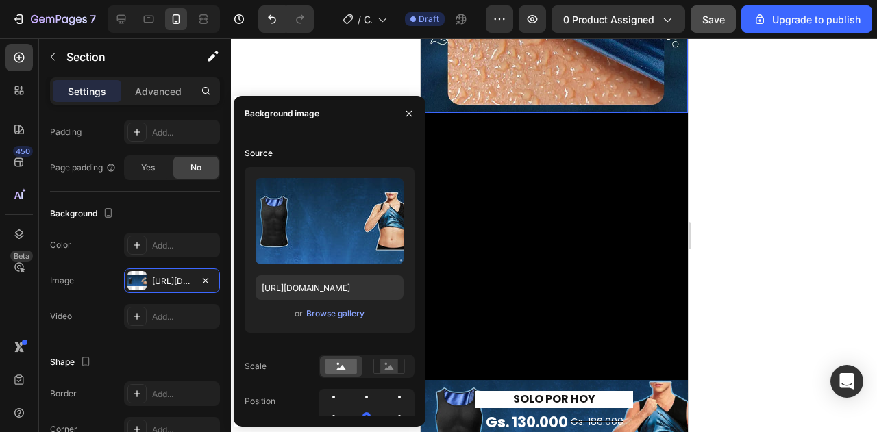
scroll to position [1462, 0]
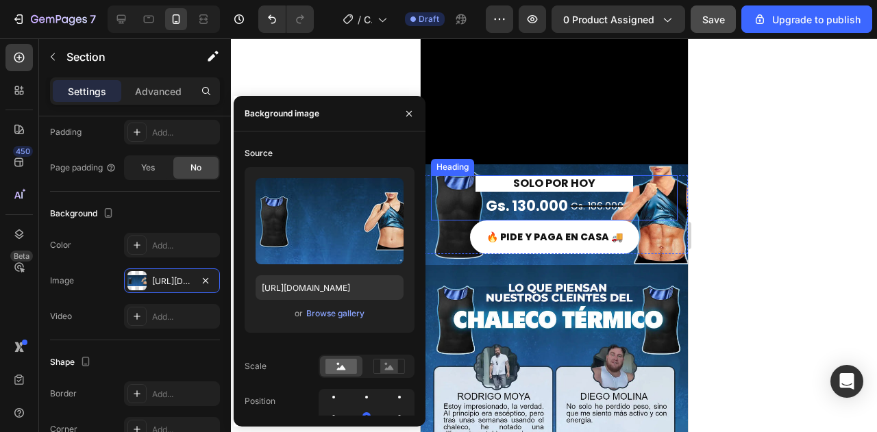
click at [655, 175] on div "SOLO POR HOY" at bounding box center [553, 183] width 247 height 17
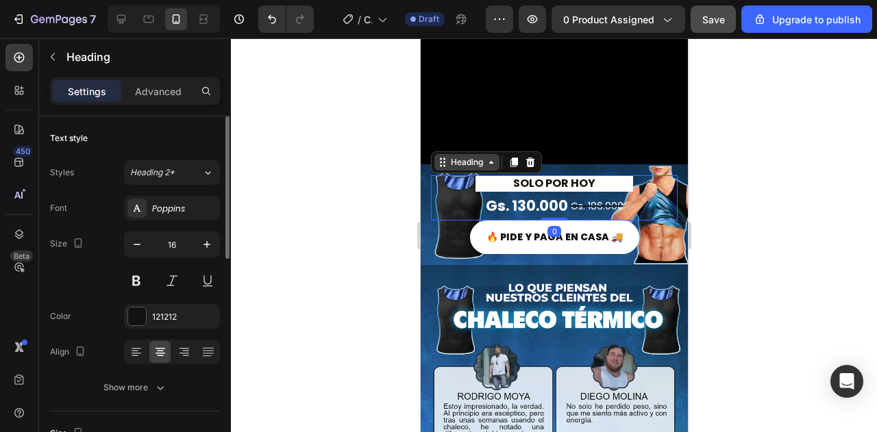
click at [462, 156] on div "Heading" at bounding box center [466, 162] width 38 height 12
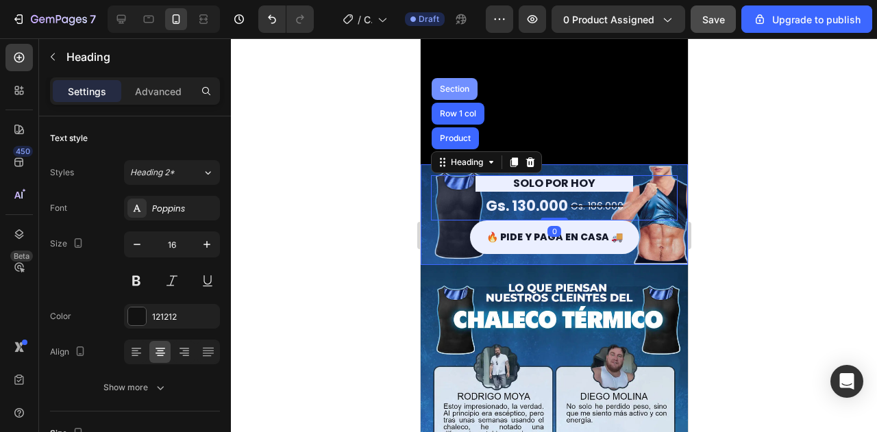
click at [450, 85] on div "Section" at bounding box center [453, 89] width 35 height 8
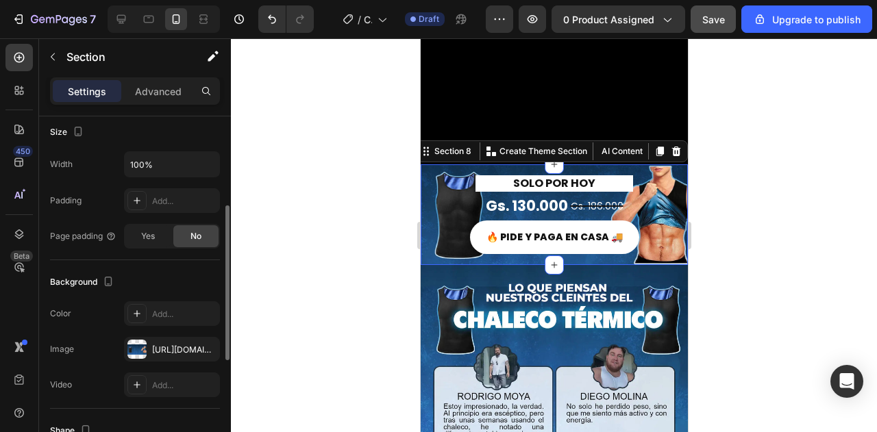
scroll to position [274, 0]
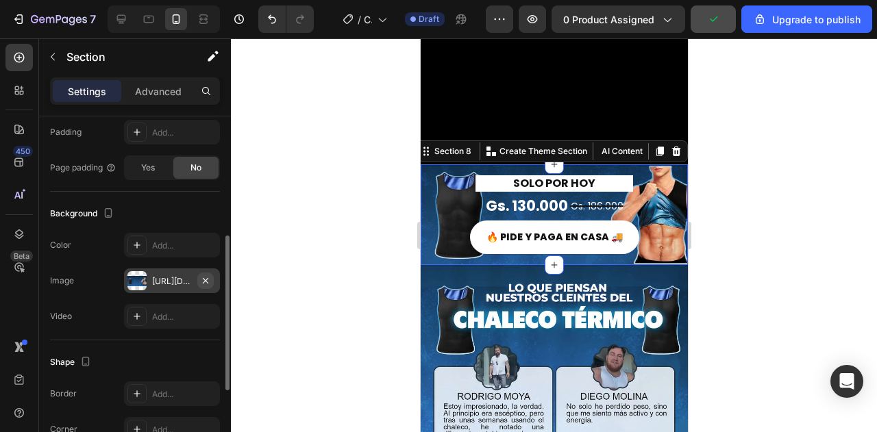
click at [205, 276] on icon "button" at bounding box center [205, 280] width 11 height 11
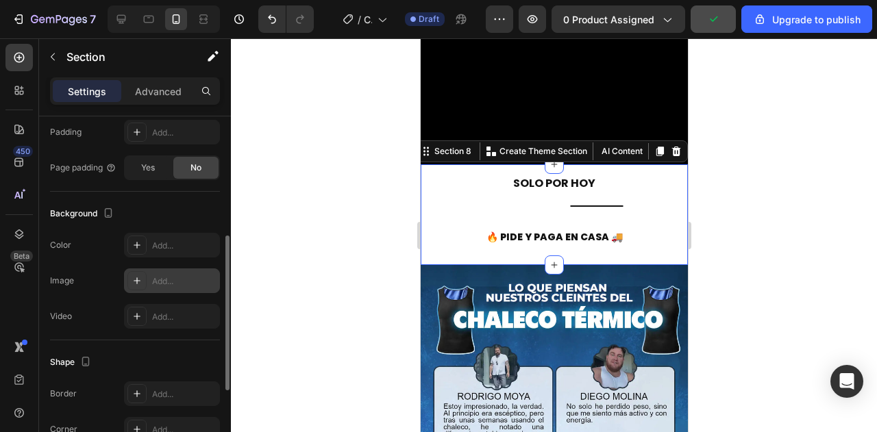
click at [155, 277] on div "Add..." at bounding box center [184, 281] width 64 height 12
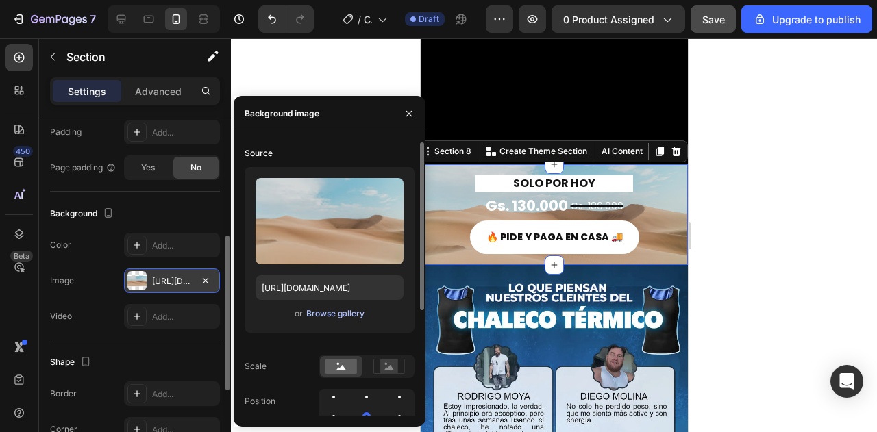
click at [322, 312] on div "Browse gallery" at bounding box center [335, 314] width 58 height 12
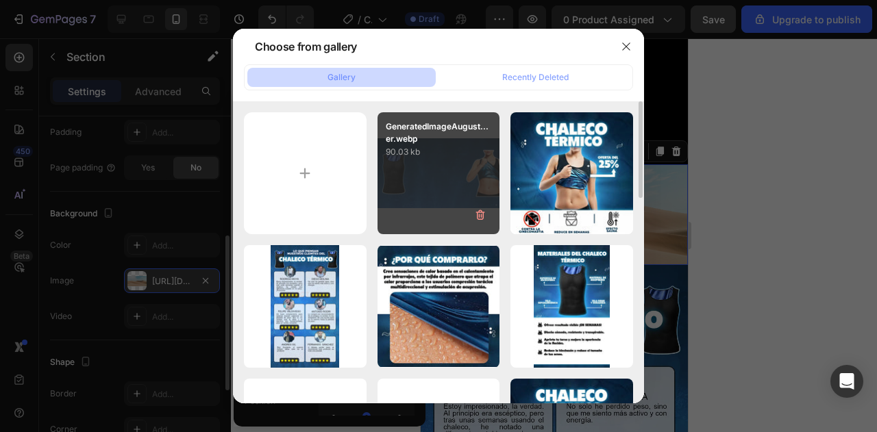
click at [433, 167] on div "GeneratedImageAugust...er.webp 90.03 kb" at bounding box center [438, 173] width 123 height 123
type input "[URL][DOMAIN_NAME]"
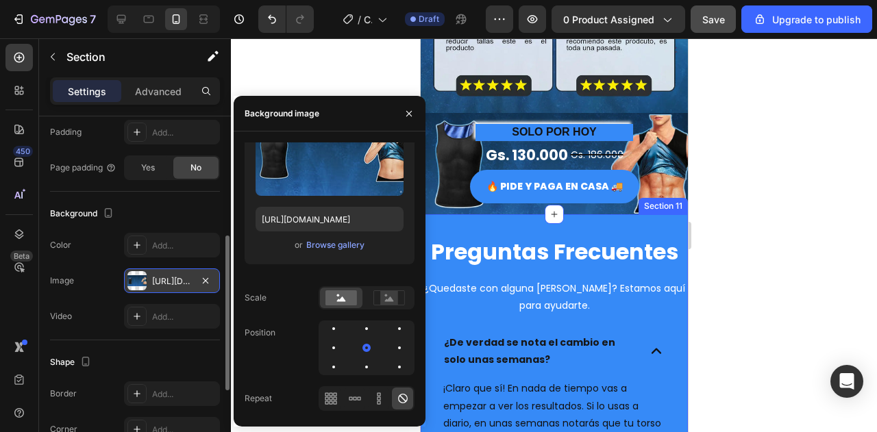
scroll to position [2010, 0]
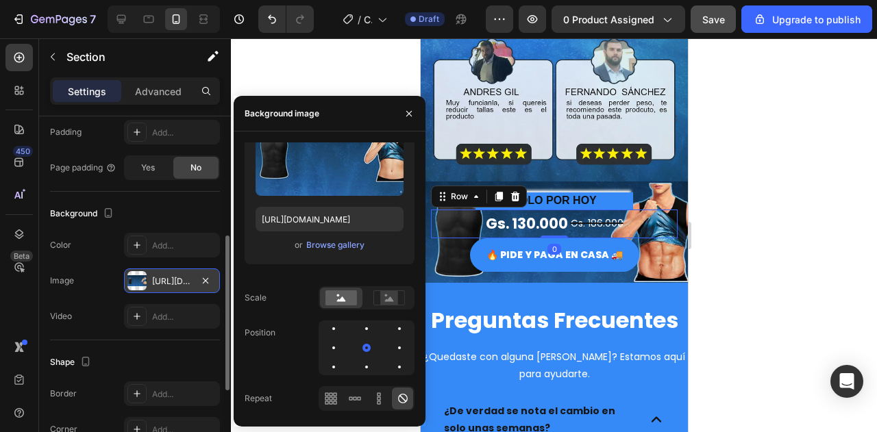
click at [634, 210] on div "Gs. 130.000 Product Price Product Price Gs. 186.000 Compare Price Compare Price…" at bounding box center [553, 224] width 247 height 29
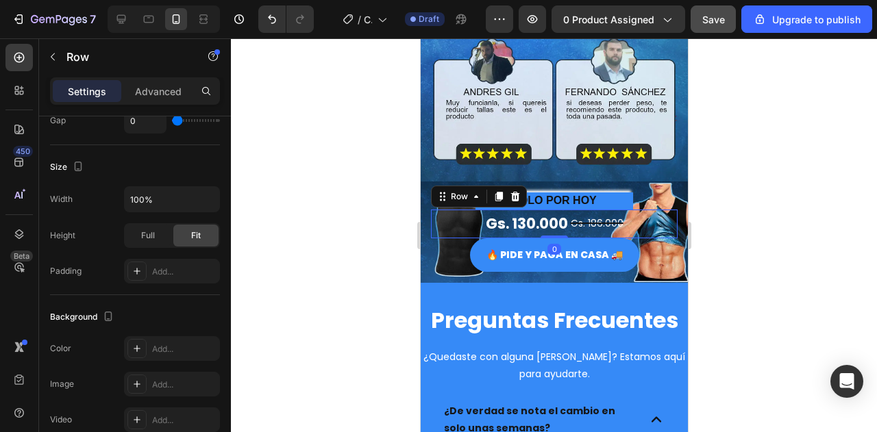
scroll to position [0, 0]
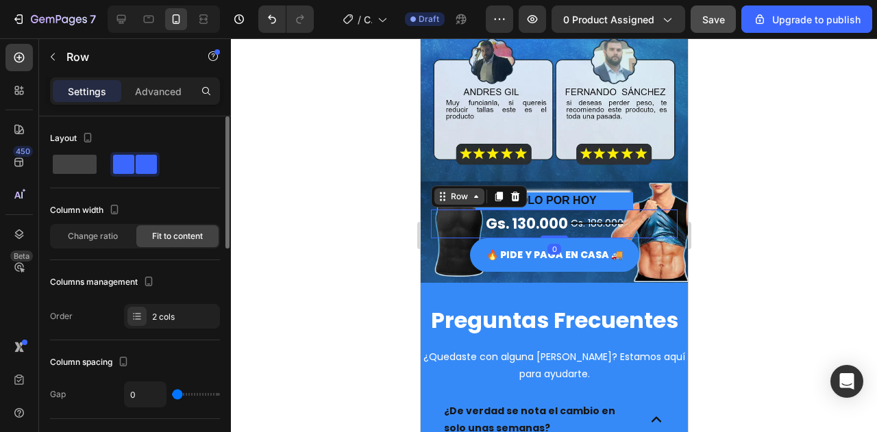
click at [453, 190] on div "Row" at bounding box center [458, 196] width 23 height 12
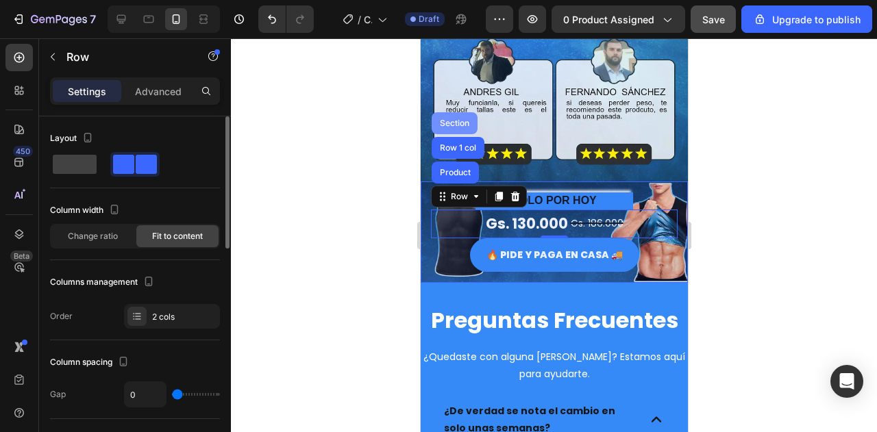
click at [448, 119] on div "Section" at bounding box center [453, 123] width 35 height 8
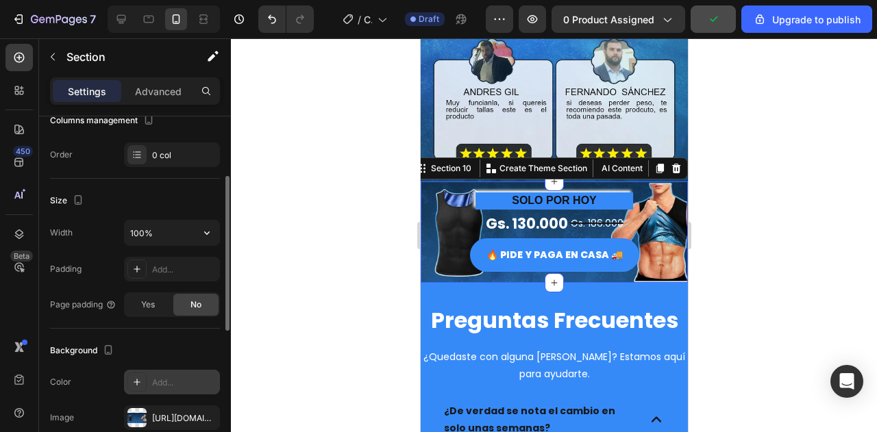
scroll to position [274, 0]
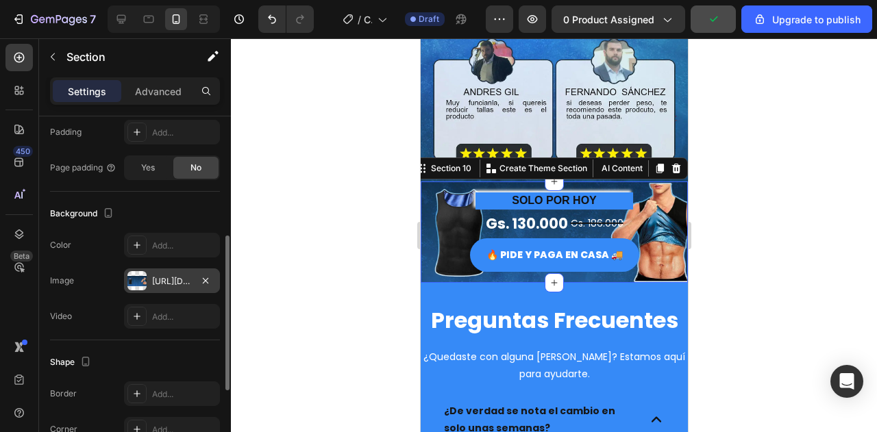
click at [176, 275] on div "[URL][DOMAIN_NAME]" at bounding box center [172, 281] width 40 height 12
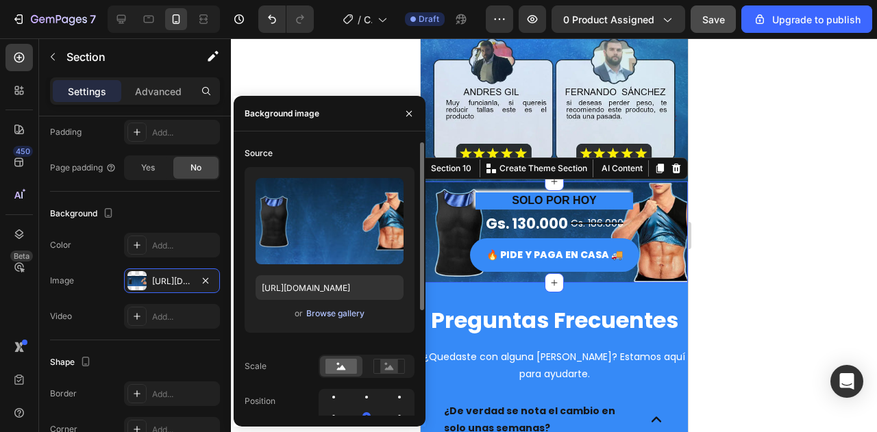
click at [333, 309] on div "Browse gallery" at bounding box center [335, 314] width 58 height 12
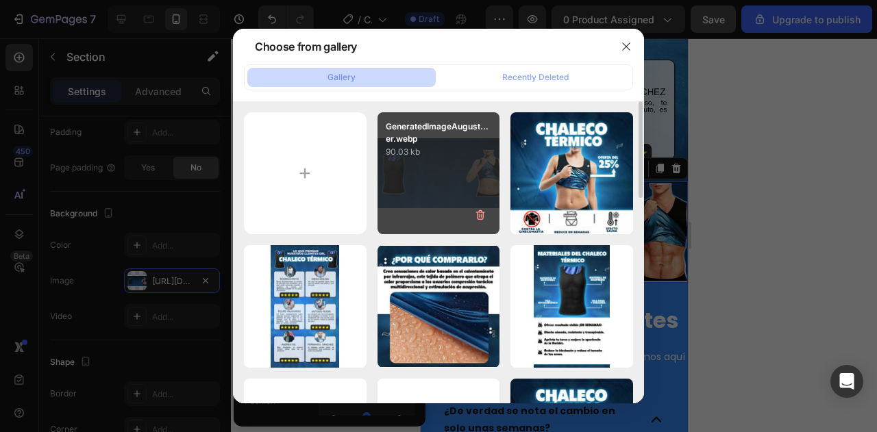
click at [402, 195] on div "GeneratedImageAugust...er.webp 90.03 kb" at bounding box center [438, 173] width 123 height 123
type input "[URL][DOMAIN_NAME]"
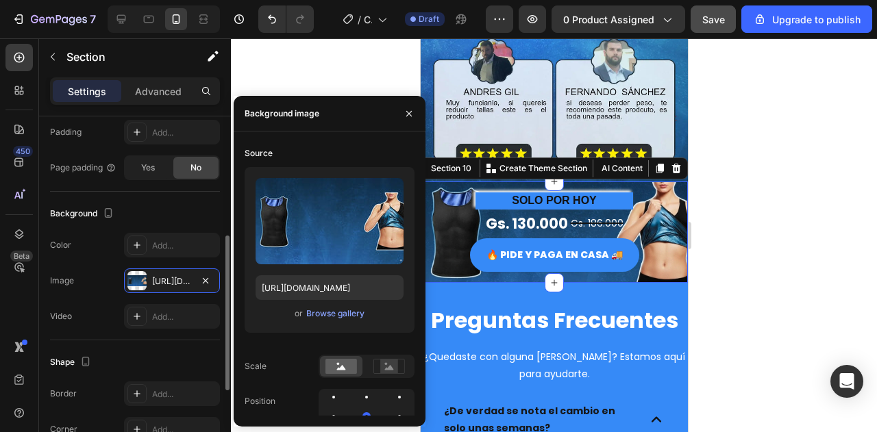
click at [97, 304] on div "Video Add..." at bounding box center [135, 316] width 170 height 25
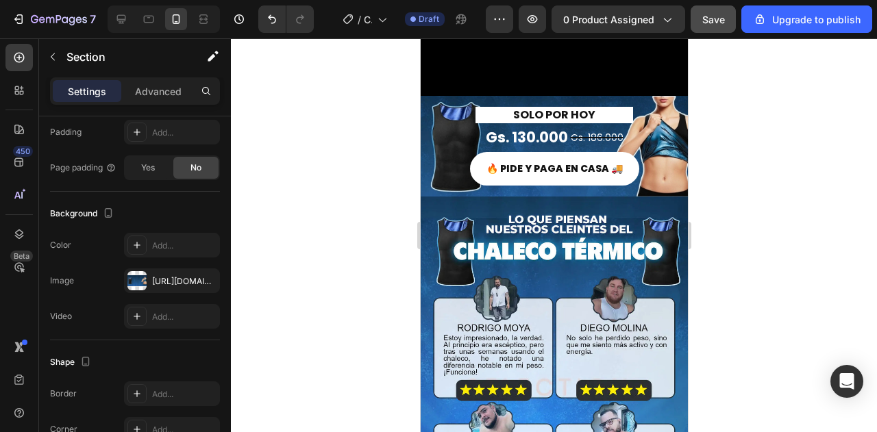
scroll to position [1736, 0]
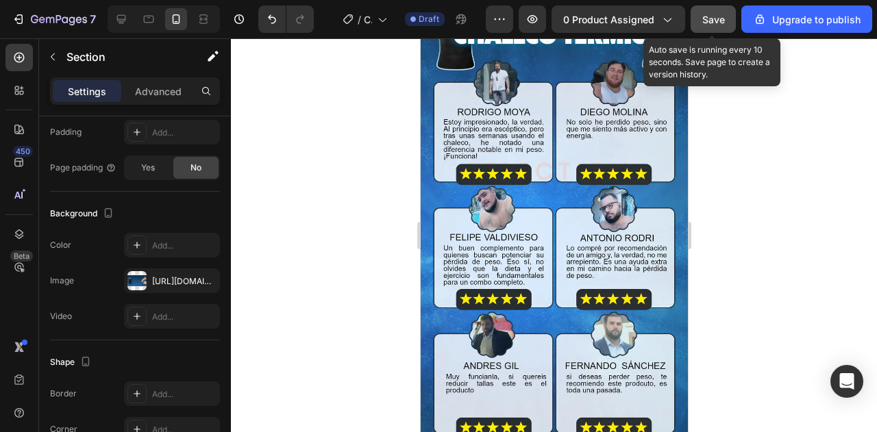
click at [711, 25] on div "Save" at bounding box center [713, 19] width 23 height 14
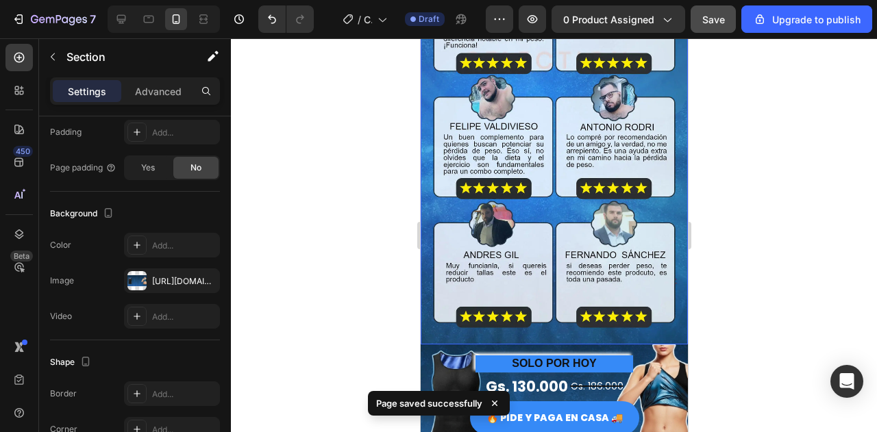
scroll to position [1941, 0]
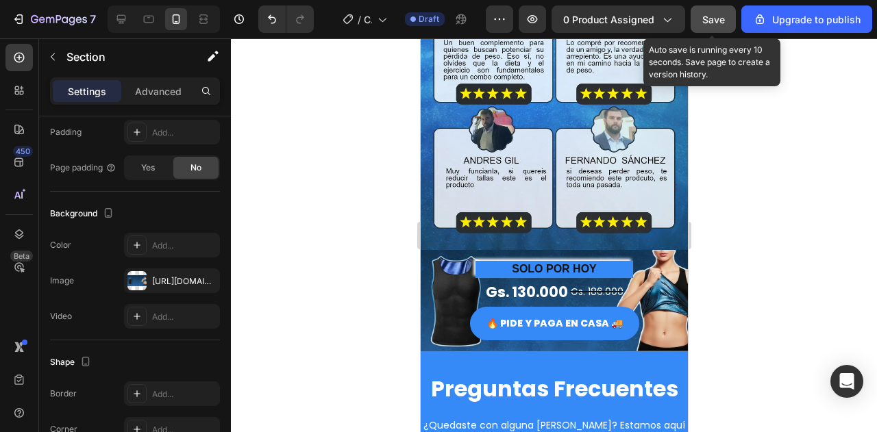
click at [708, 18] on span "Save" at bounding box center [713, 20] width 23 height 12
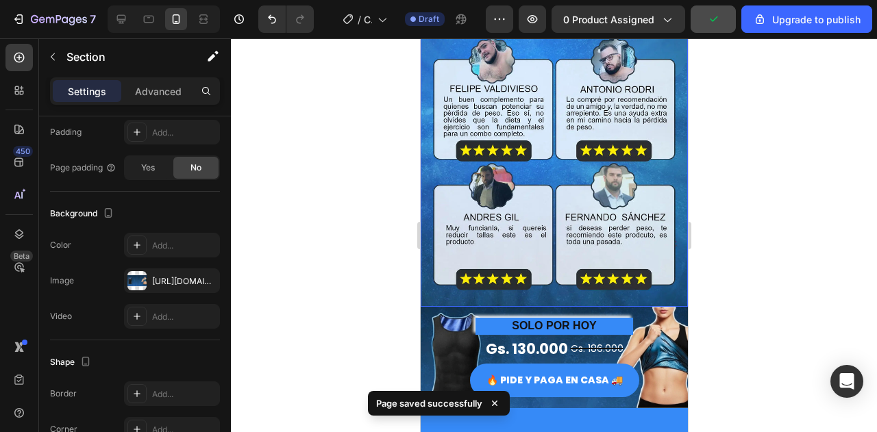
scroll to position [1804, 0]
